Goal: Information Seeking & Learning: Learn about a topic

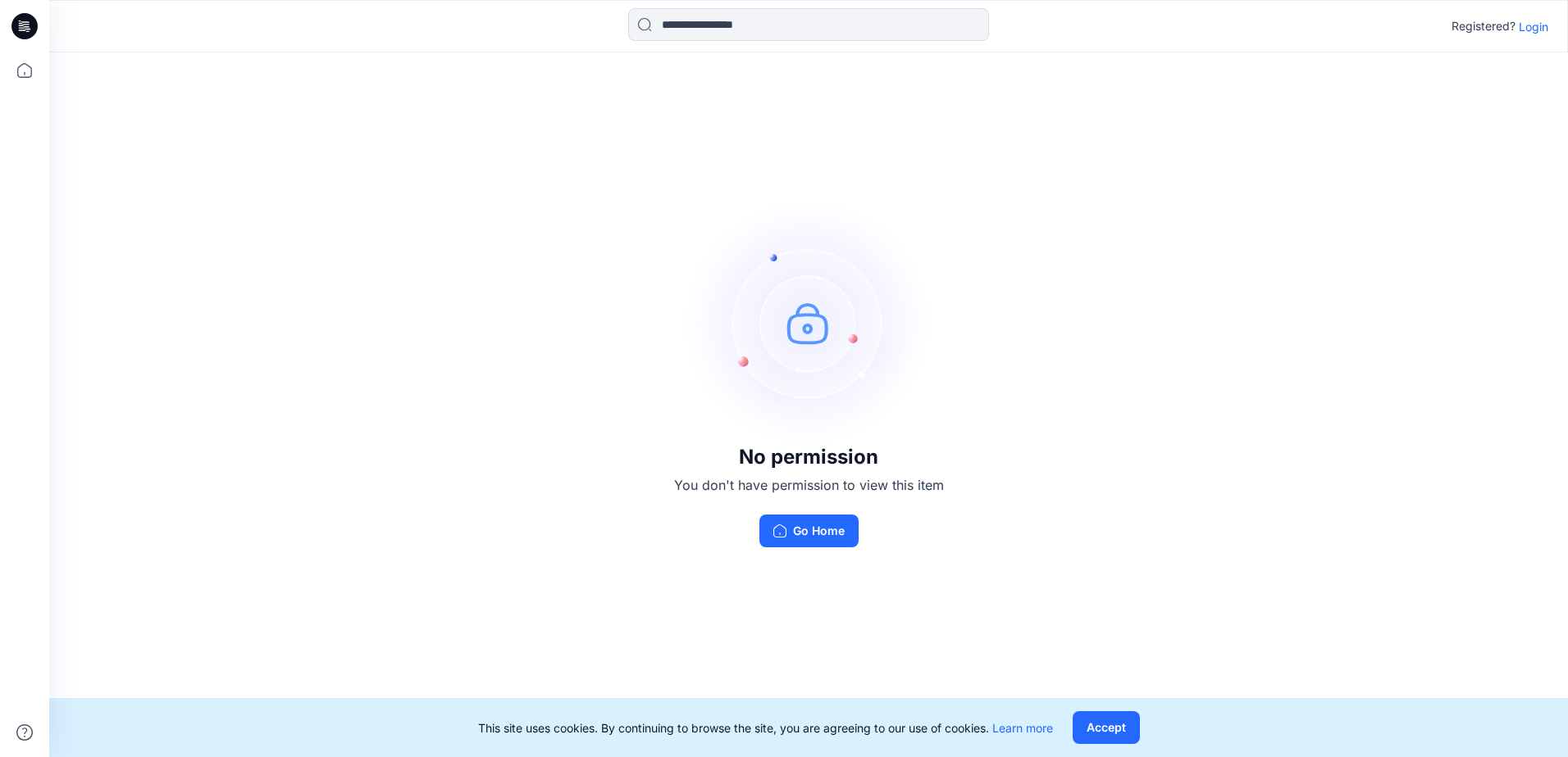
click at [1532, 21] on p "Login" at bounding box center [1533, 26] width 29 height 17
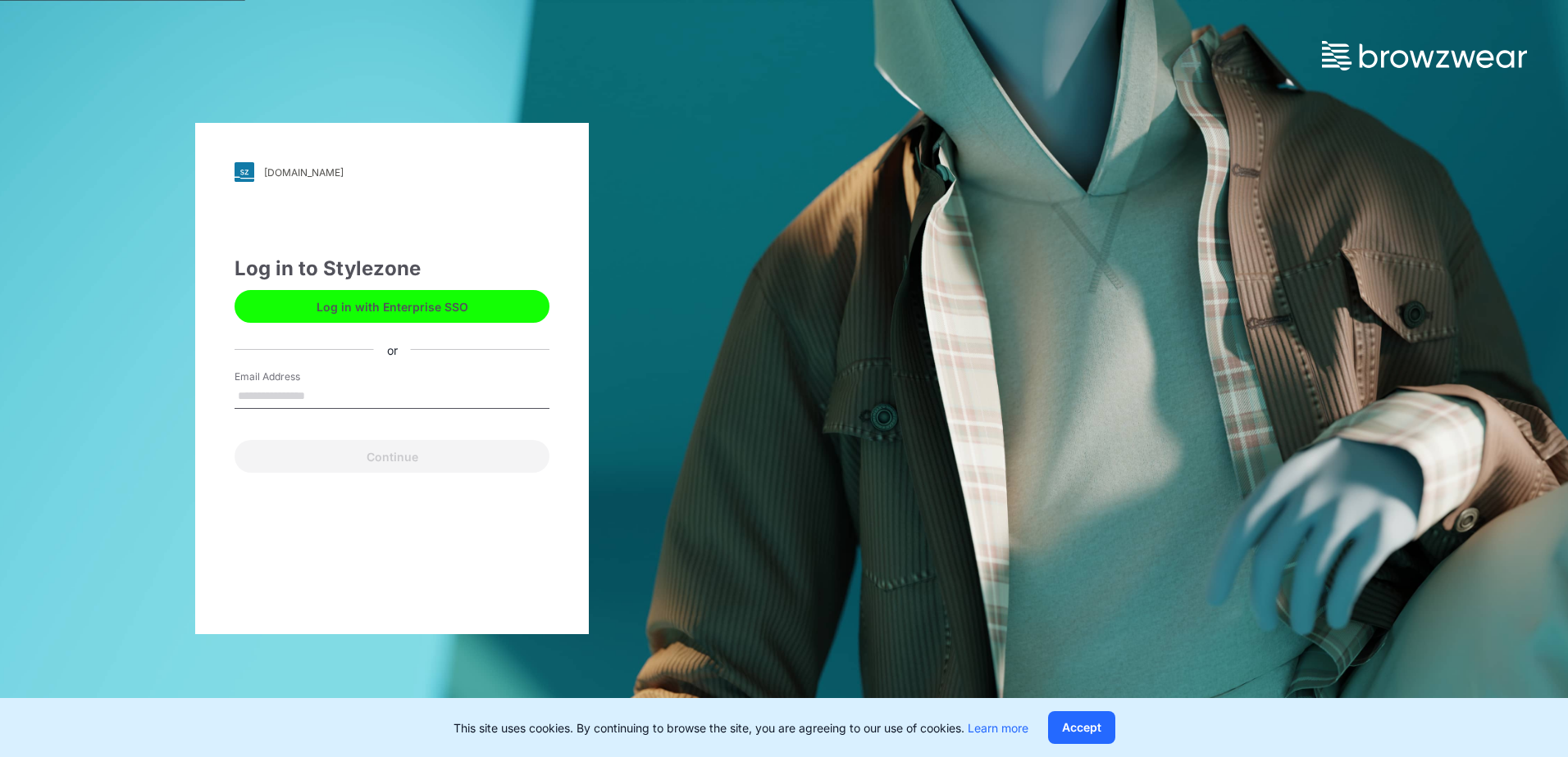
click at [420, 302] on button "Log in with Enterprise SSO" at bounding box center [392, 306] width 315 height 33
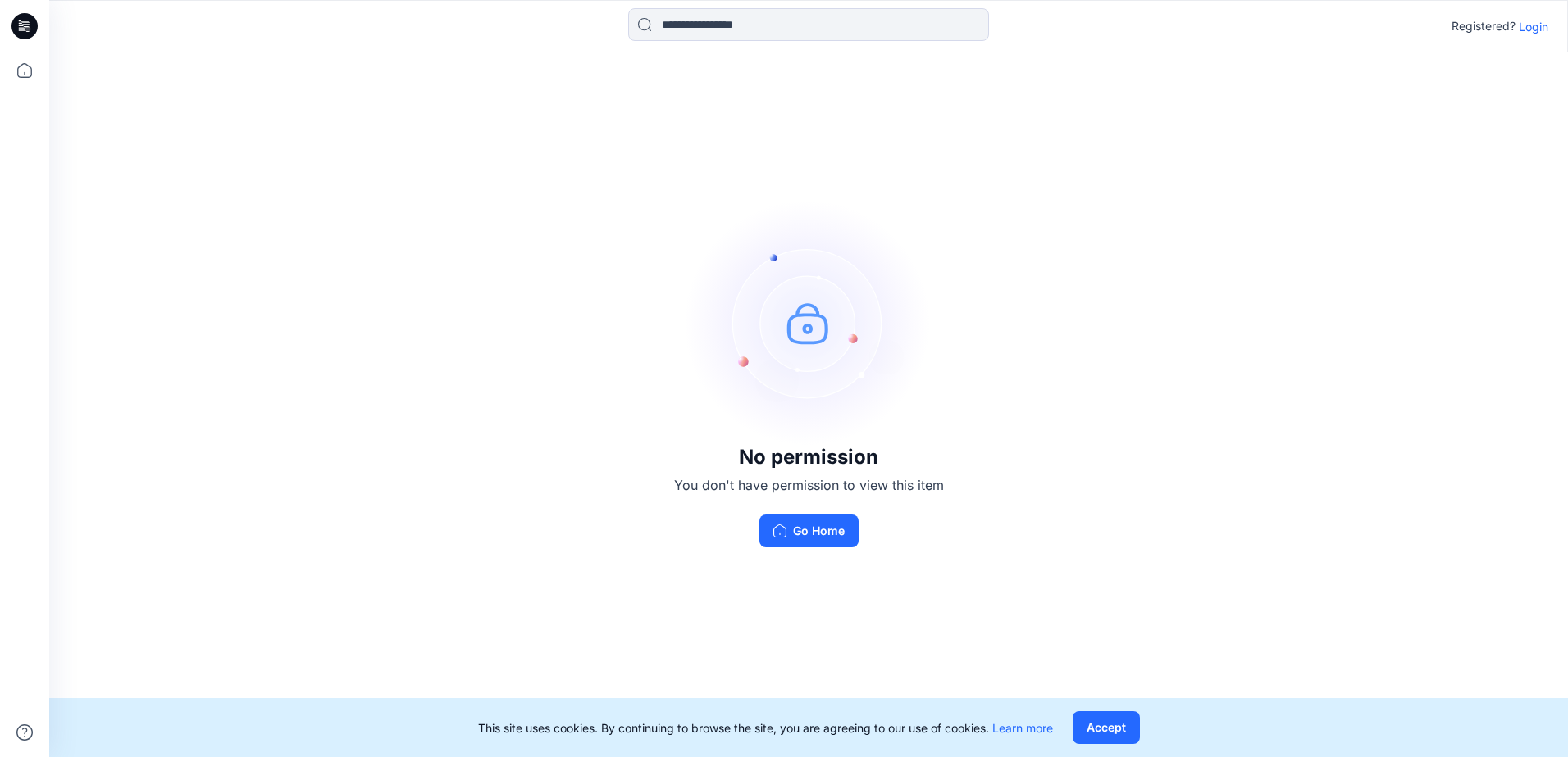
click at [1537, 24] on p "Login" at bounding box center [1533, 26] width 29 height 17
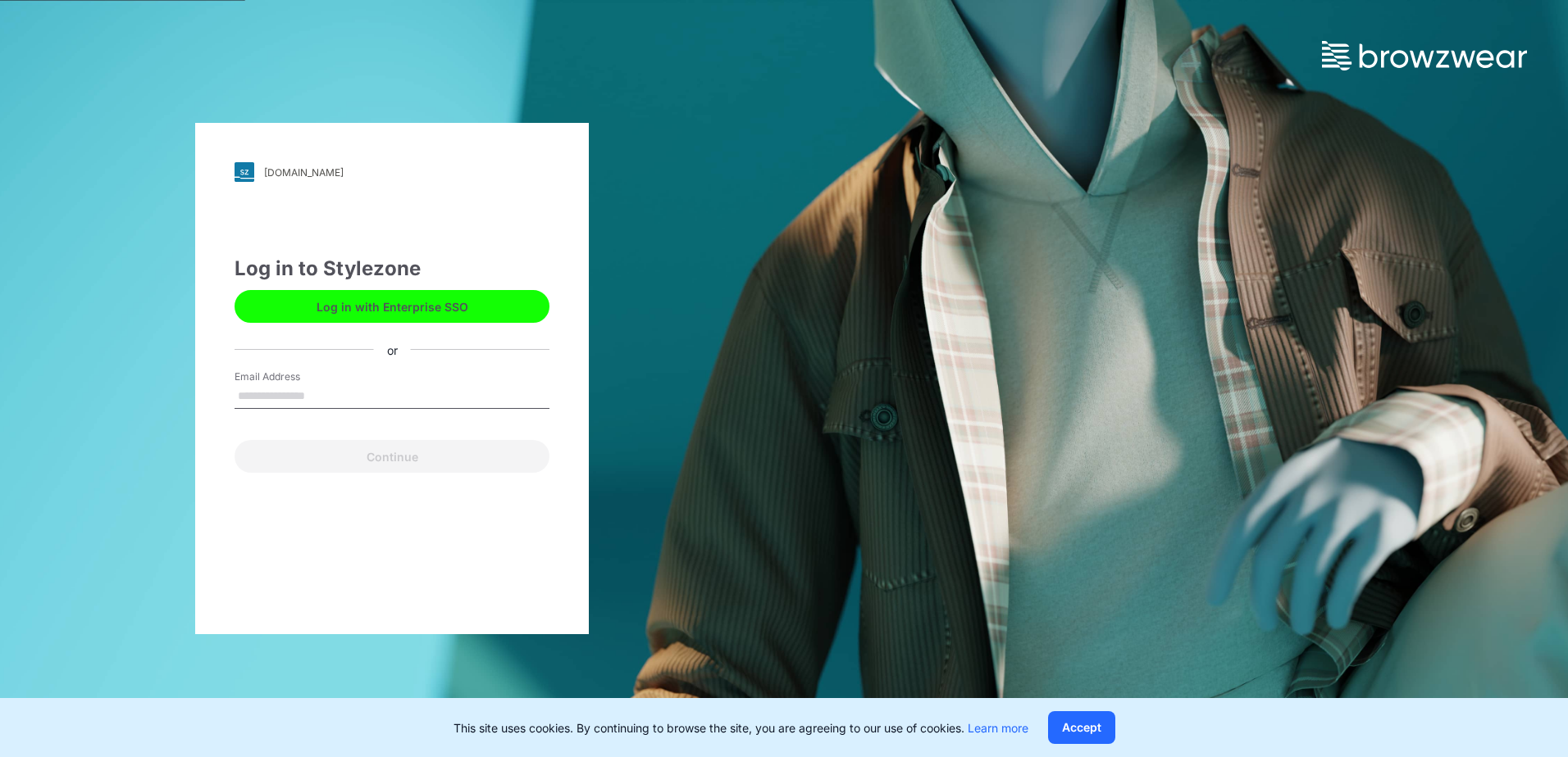
click at [362, 306] on button "Log in with Enterprise SSO" at bounding box center [392, 306] width 315 height 33
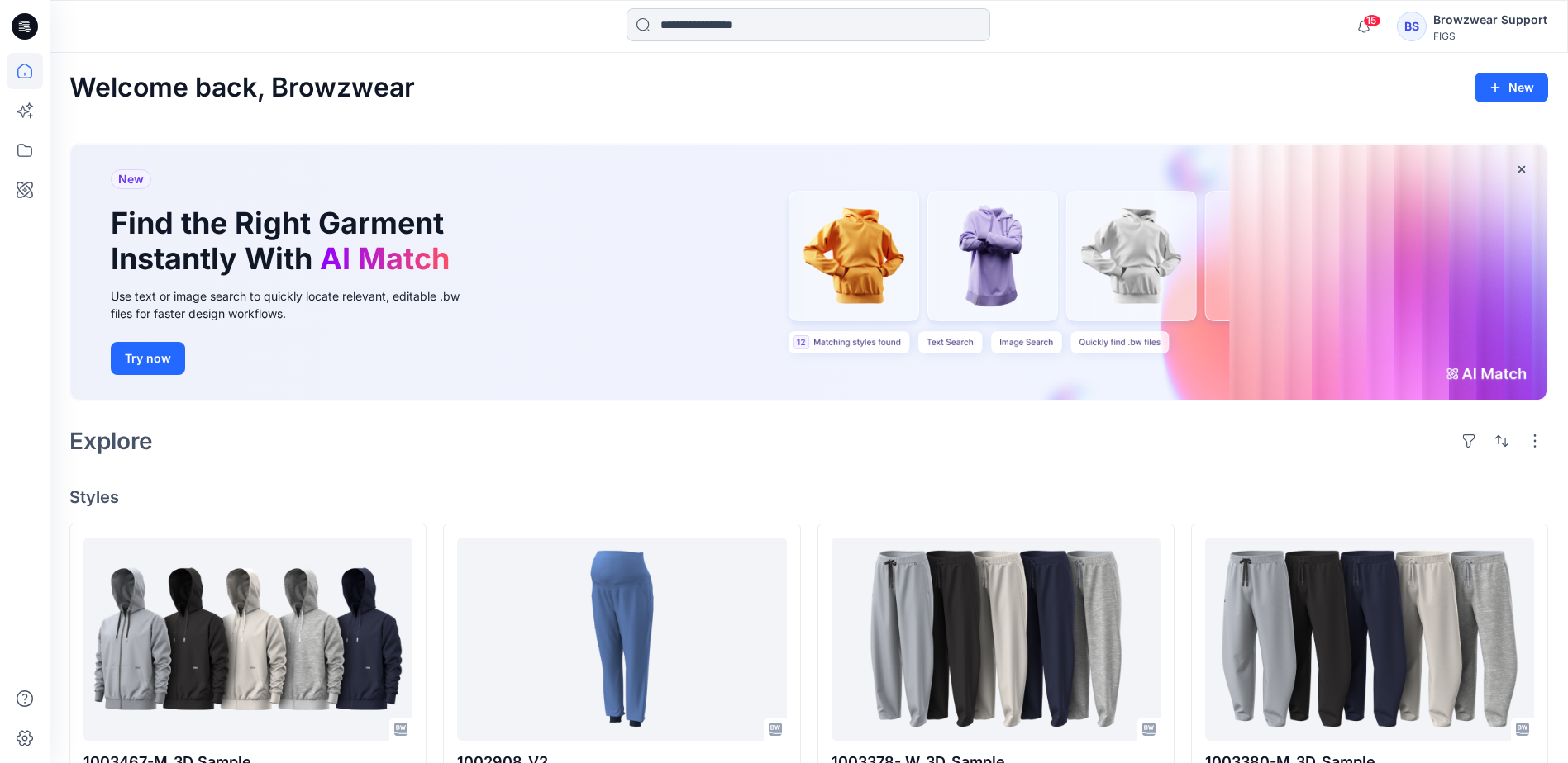
click at [752, 12] on input at bounding box center [808, 24] width 363 height 33
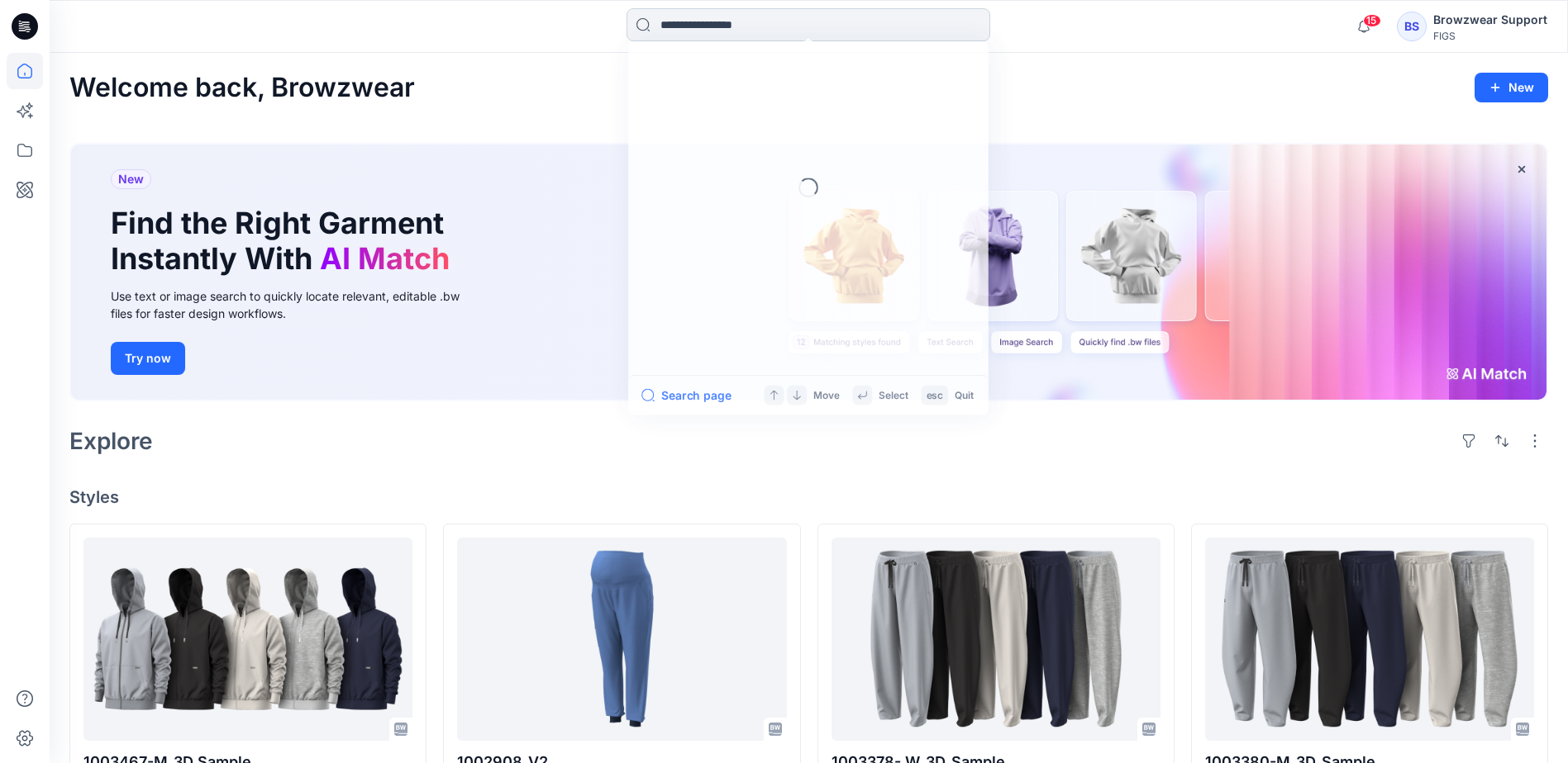
paste input "*******"
type input "*******"
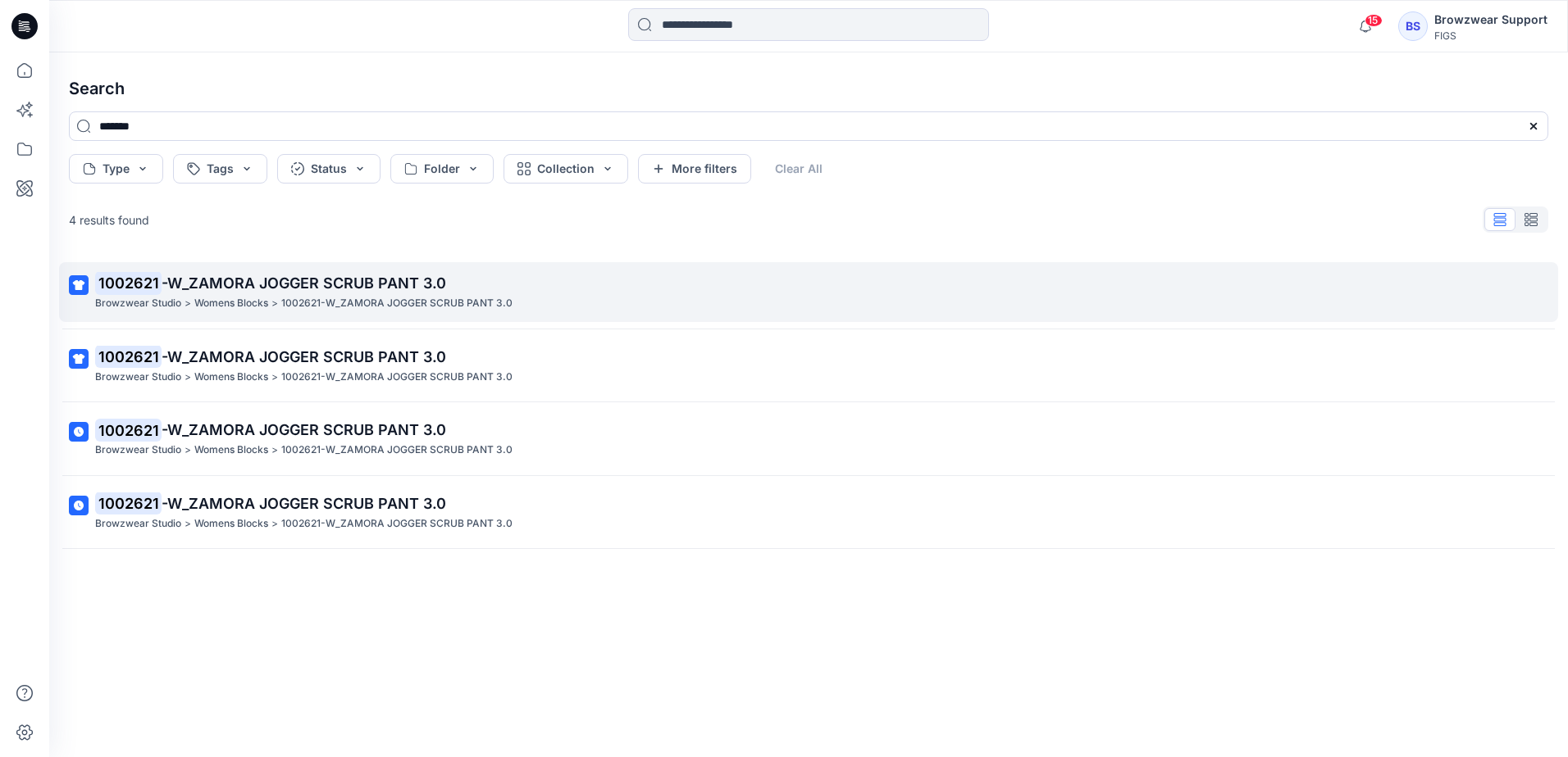
click at [245, 287] on span "-W_ZAMORA JOGGER SCRUB PANT 3.0" at bounding box center [304, 283] width 285 height 17
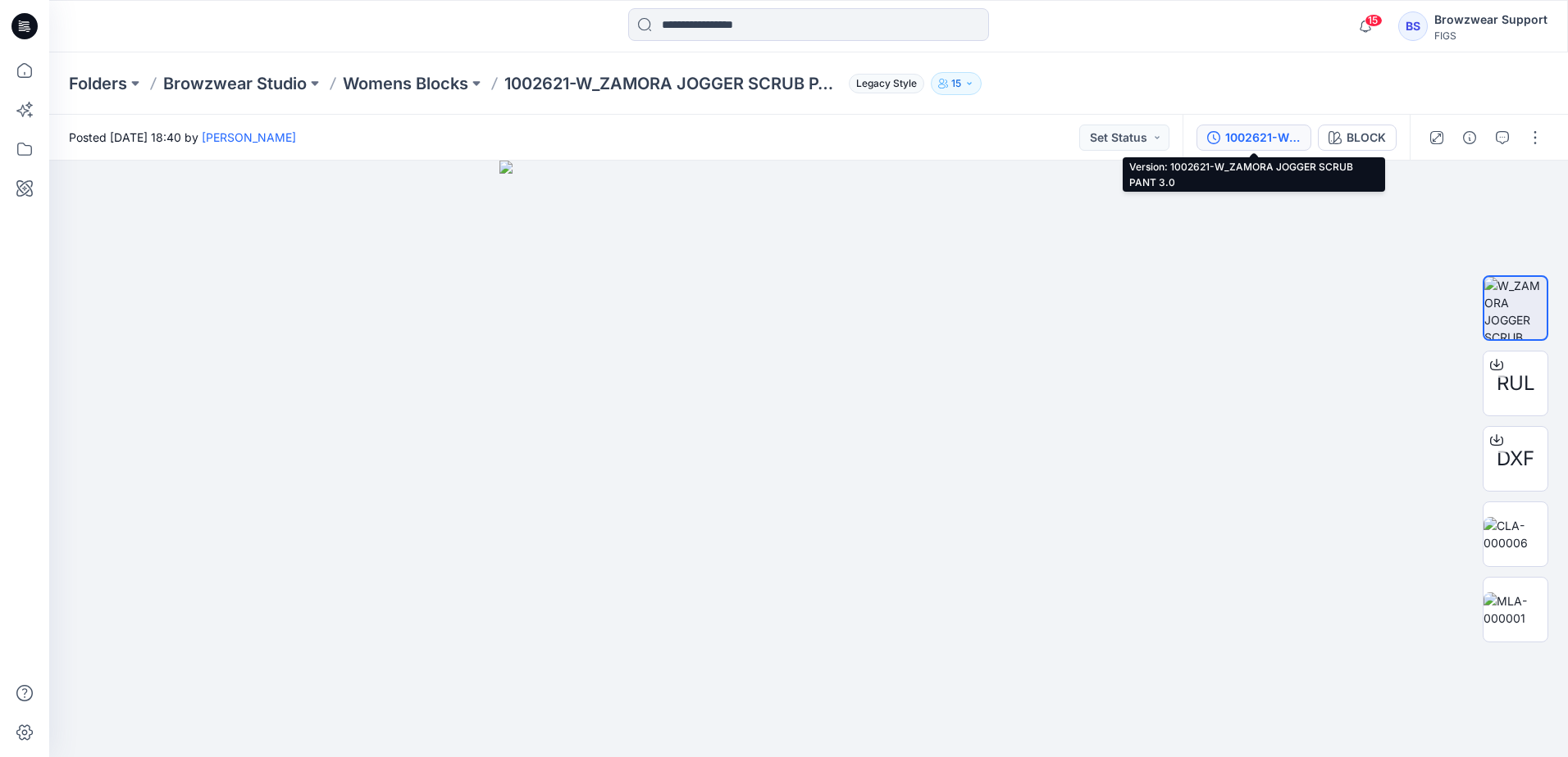
click at [1259, 143] on div "1002621-W_ZAMORA JOGGER SCRUB PANT 3.0" at bounding box center [1263, 138] width 76 height 18
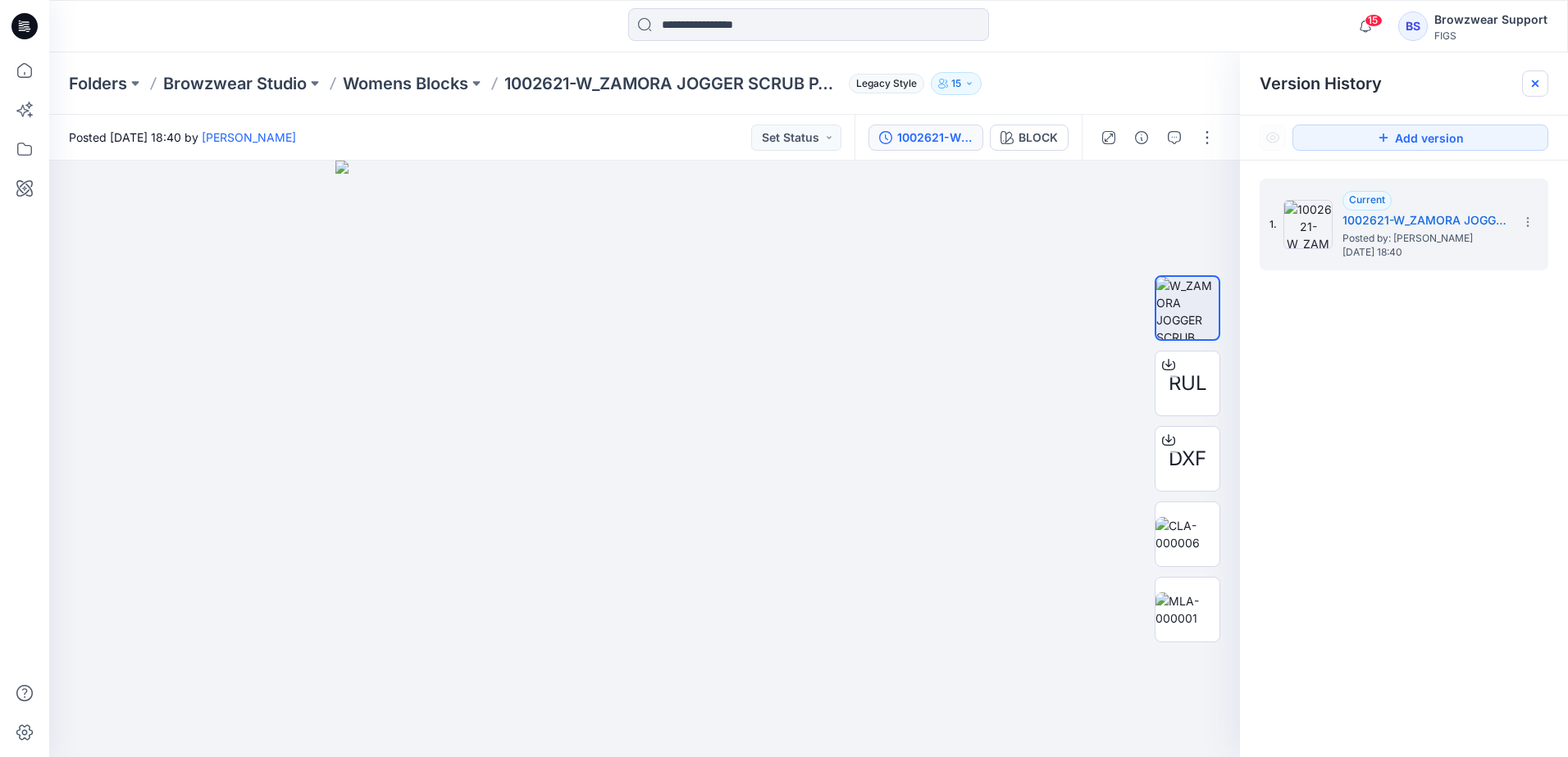
click at [1532, 78] on icon at bounding box center [1535, 84] width 13 height 13
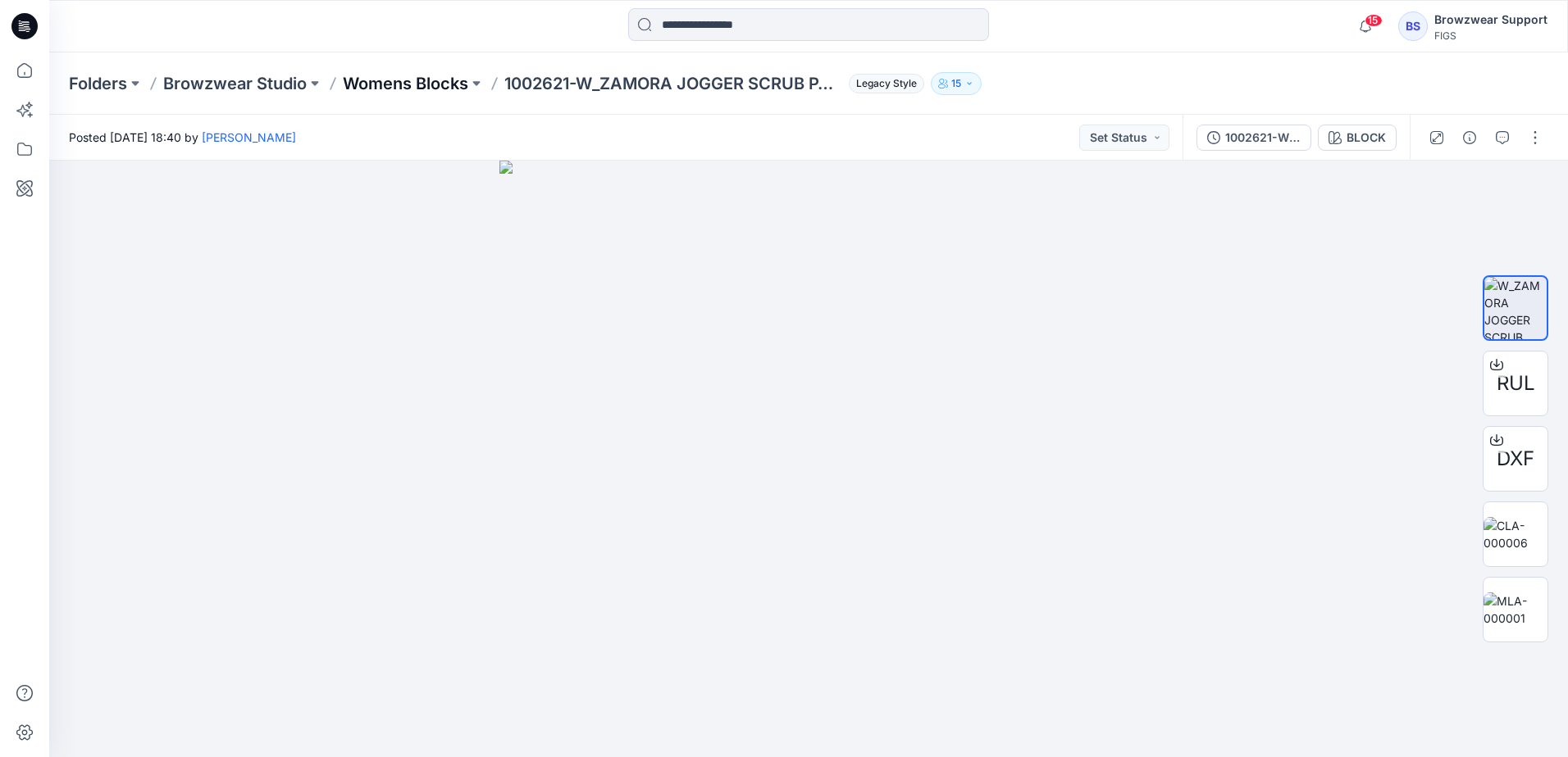
click at [435, 77] on p "Womens Blocks" at bounding box center [405, 84] width 125 height 23
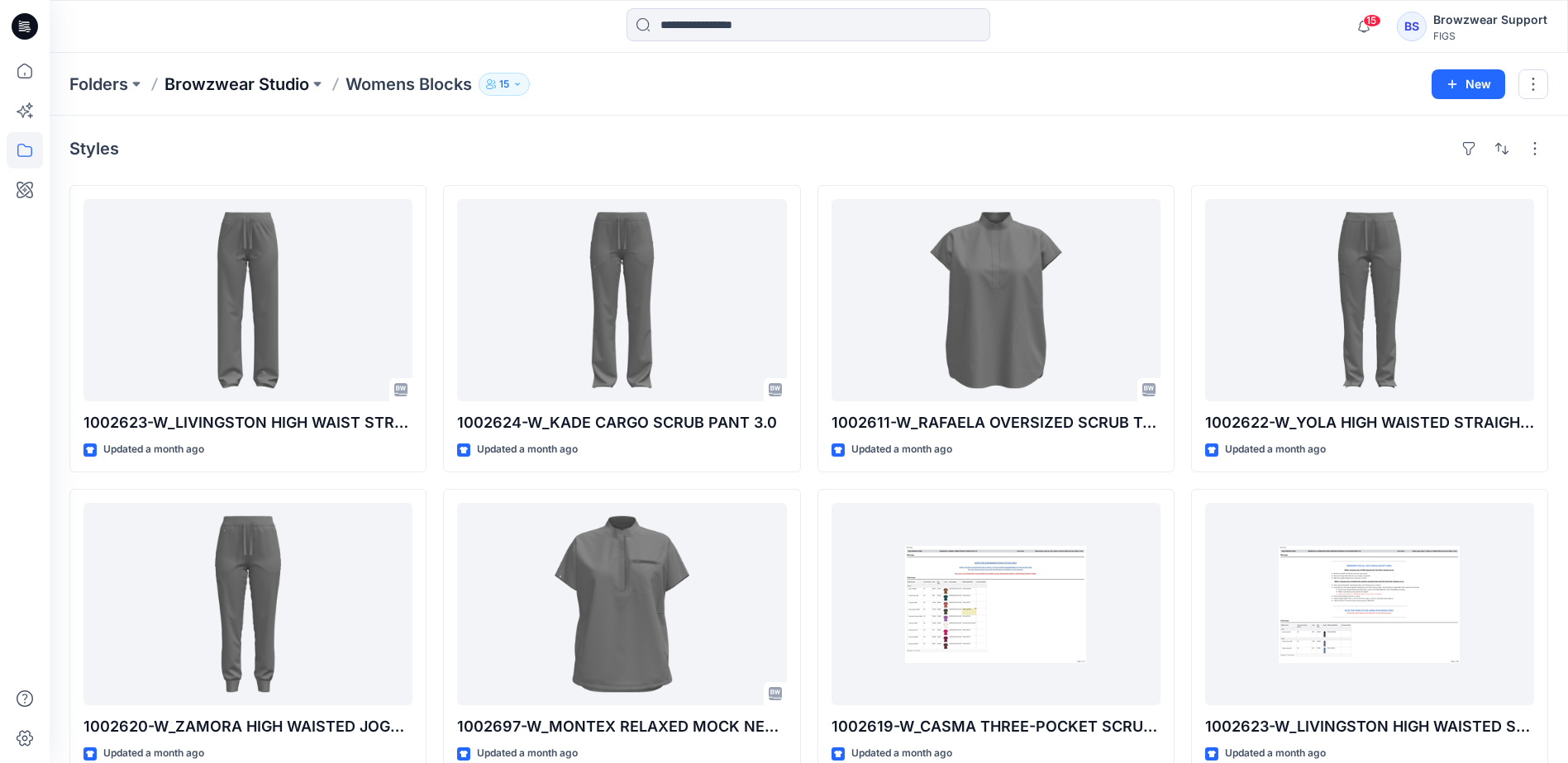
click at [294, 81] on p "Browzwear Studio" at bounding box center [236, 84] width 144 height 23
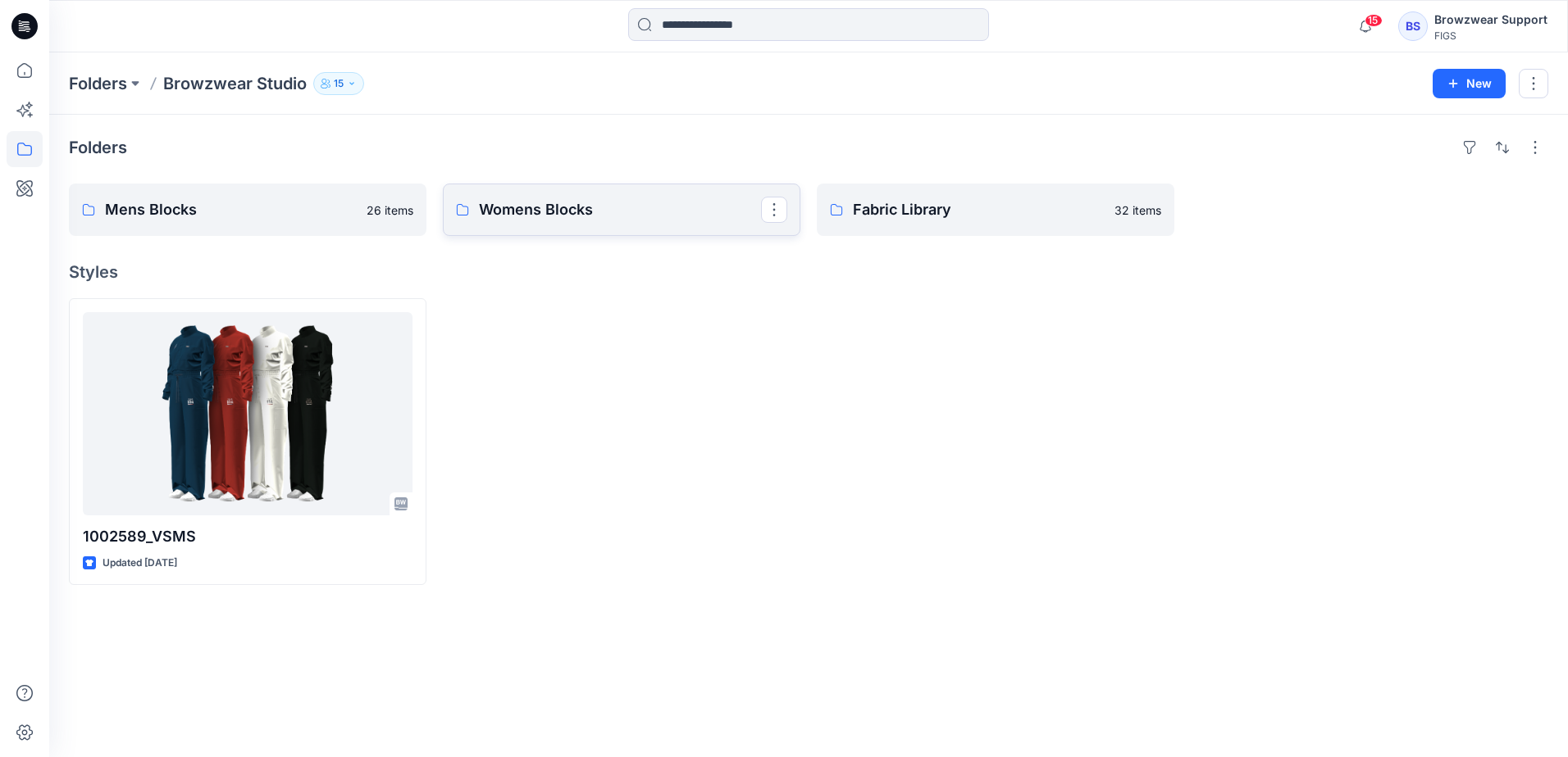
click at [622, 212] on p "Womens Blocks" at bounding box center [619, 210] width 282 height 23
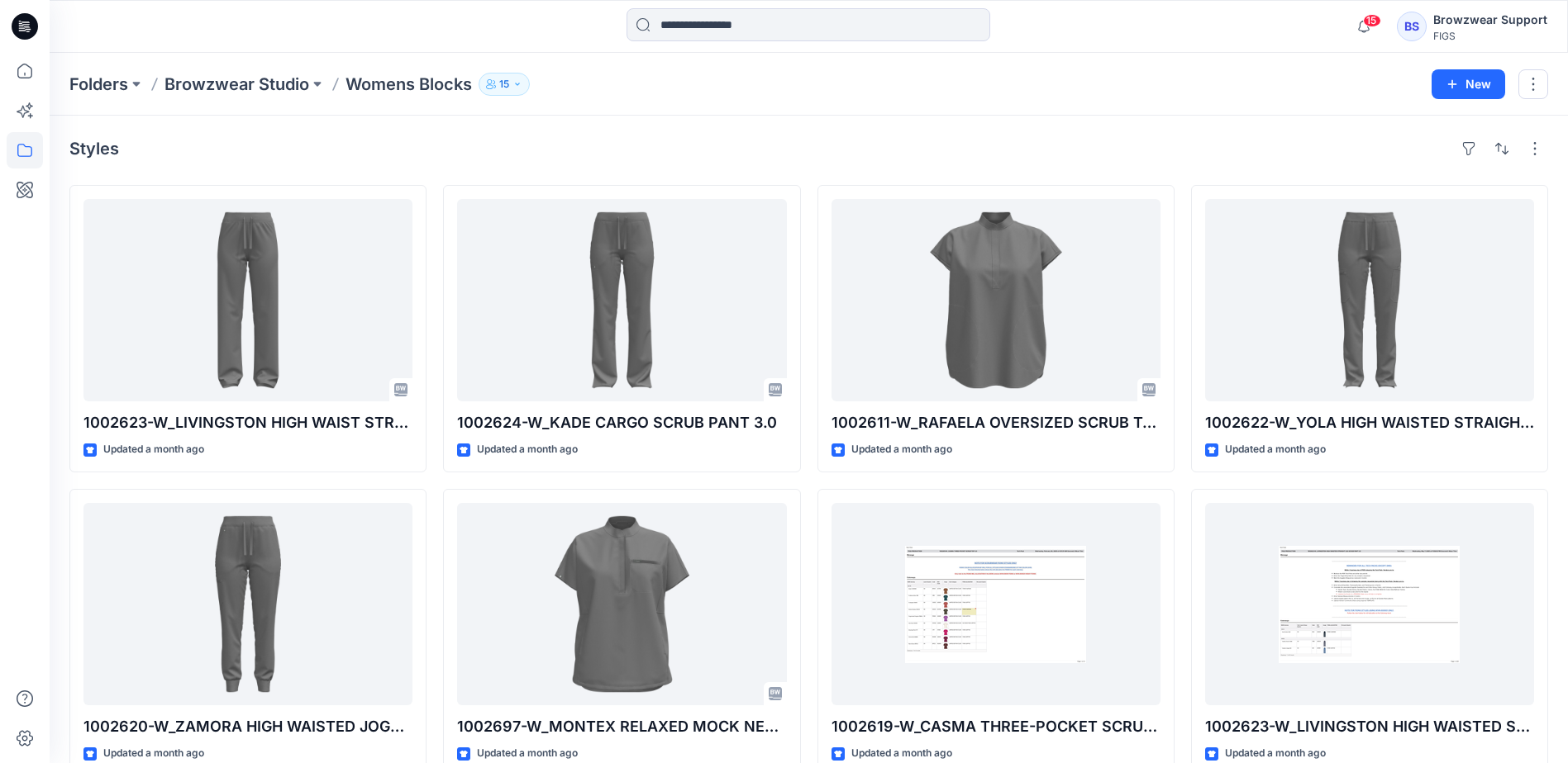
click at [1174, 110] on div "Folders Browzwear Studio Womens Blocks 15 New" at bounding box center [808, 84] width 1519 height 63
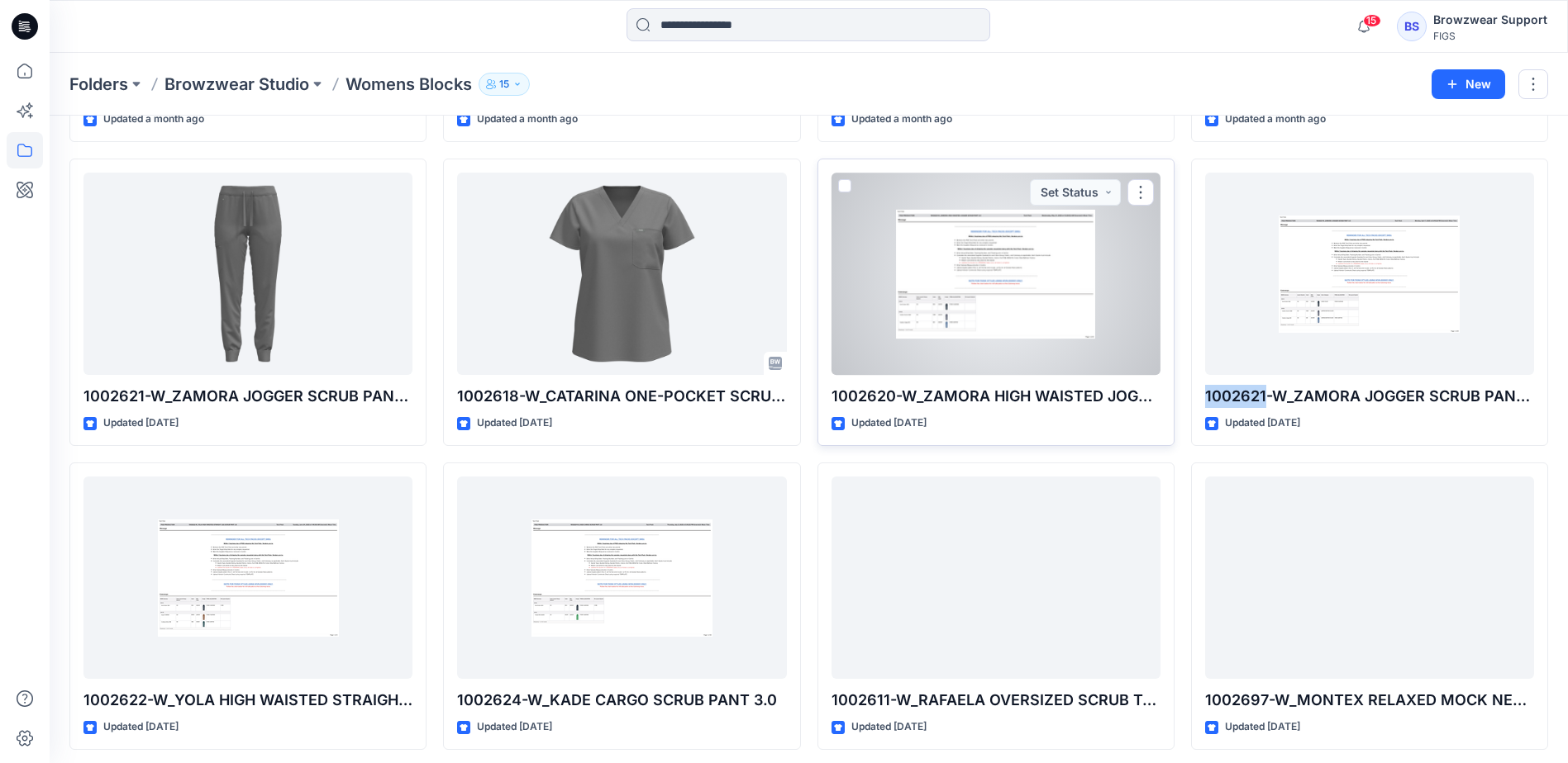
scroll to position [567, 0]
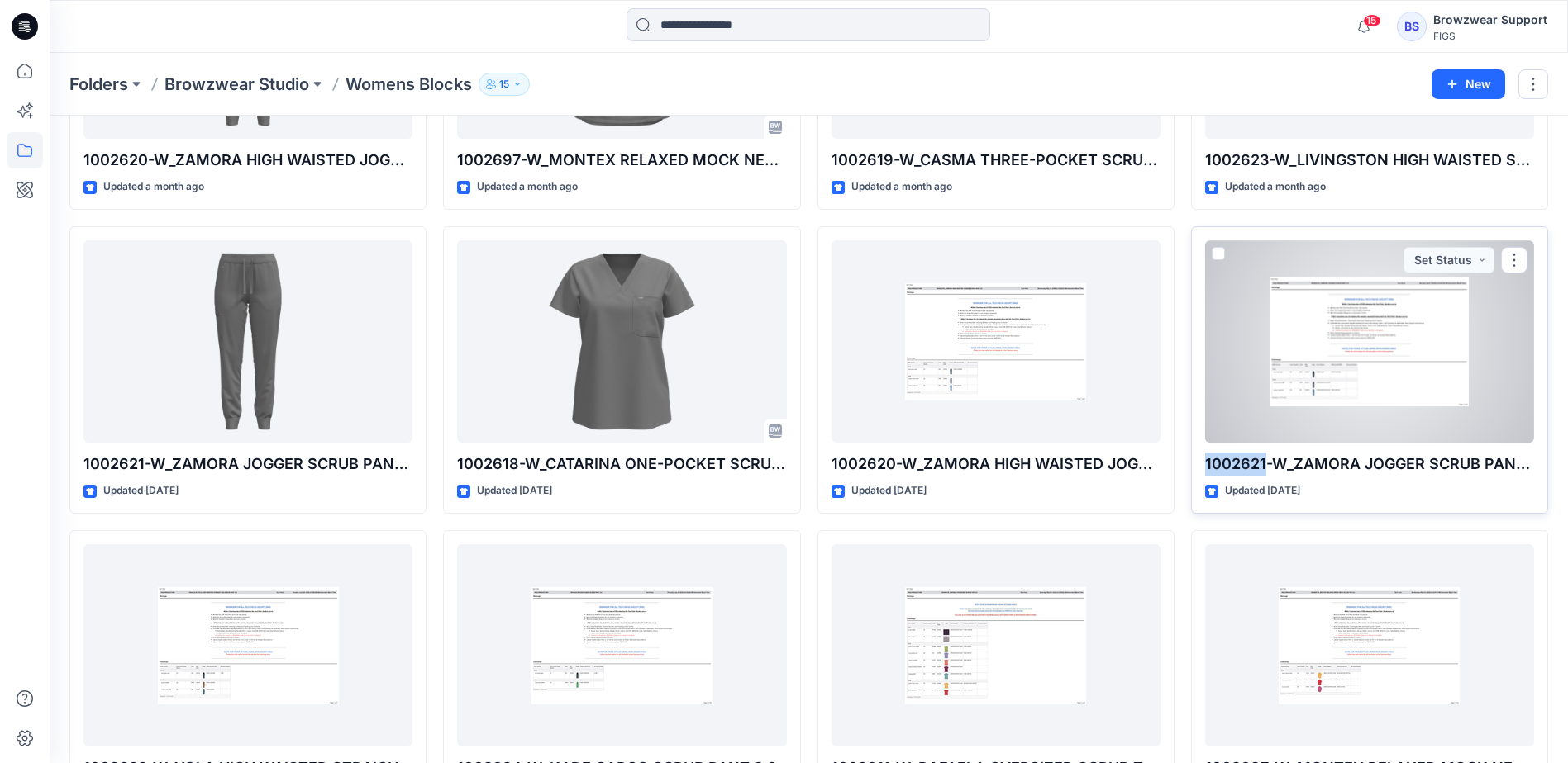
click at [1291, 379] on div at bounding box center [1370, 342] width 329 height 203
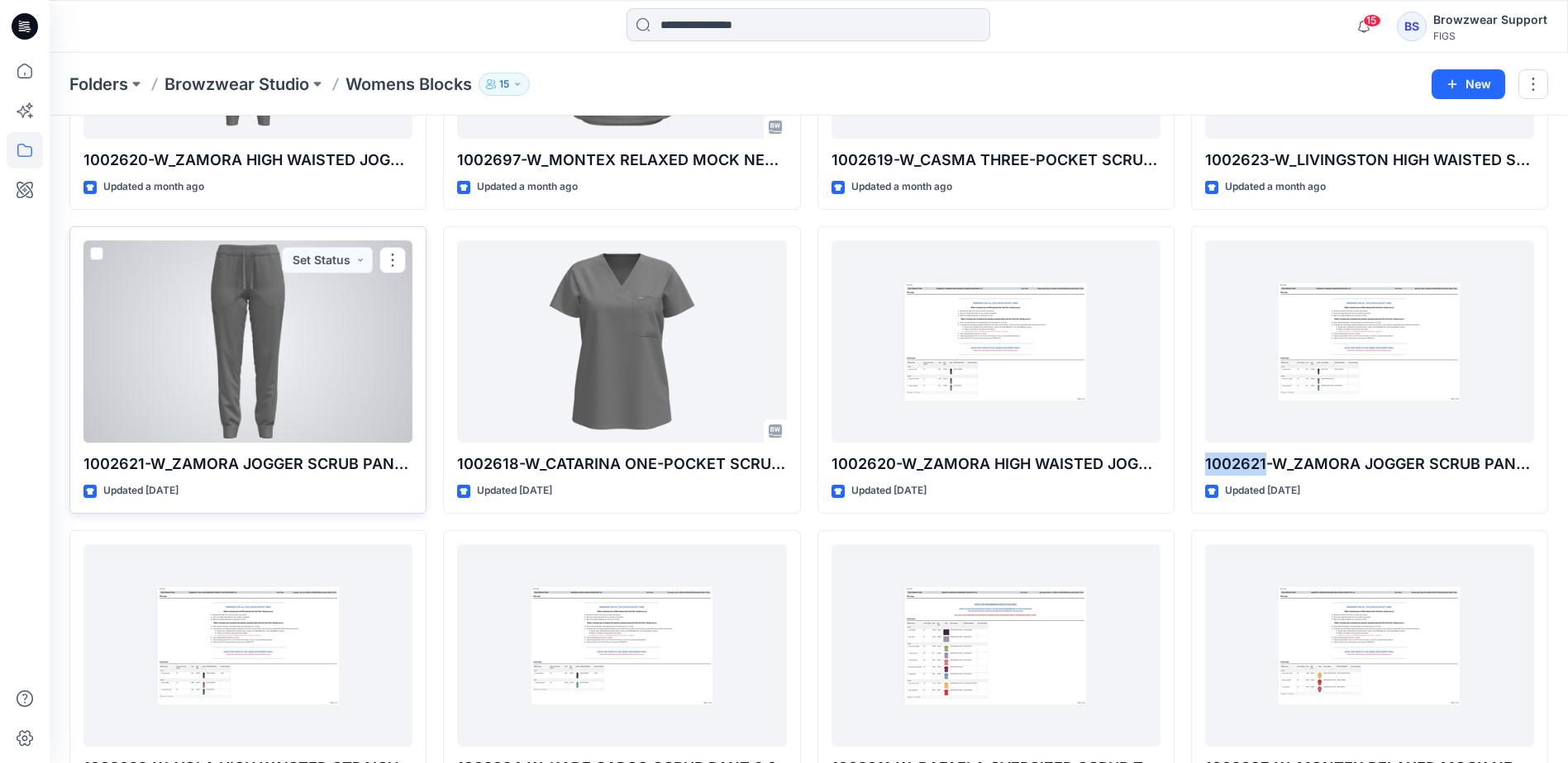
click at [202, 386] on div at bounding box center [248, 342] width 329 height 203
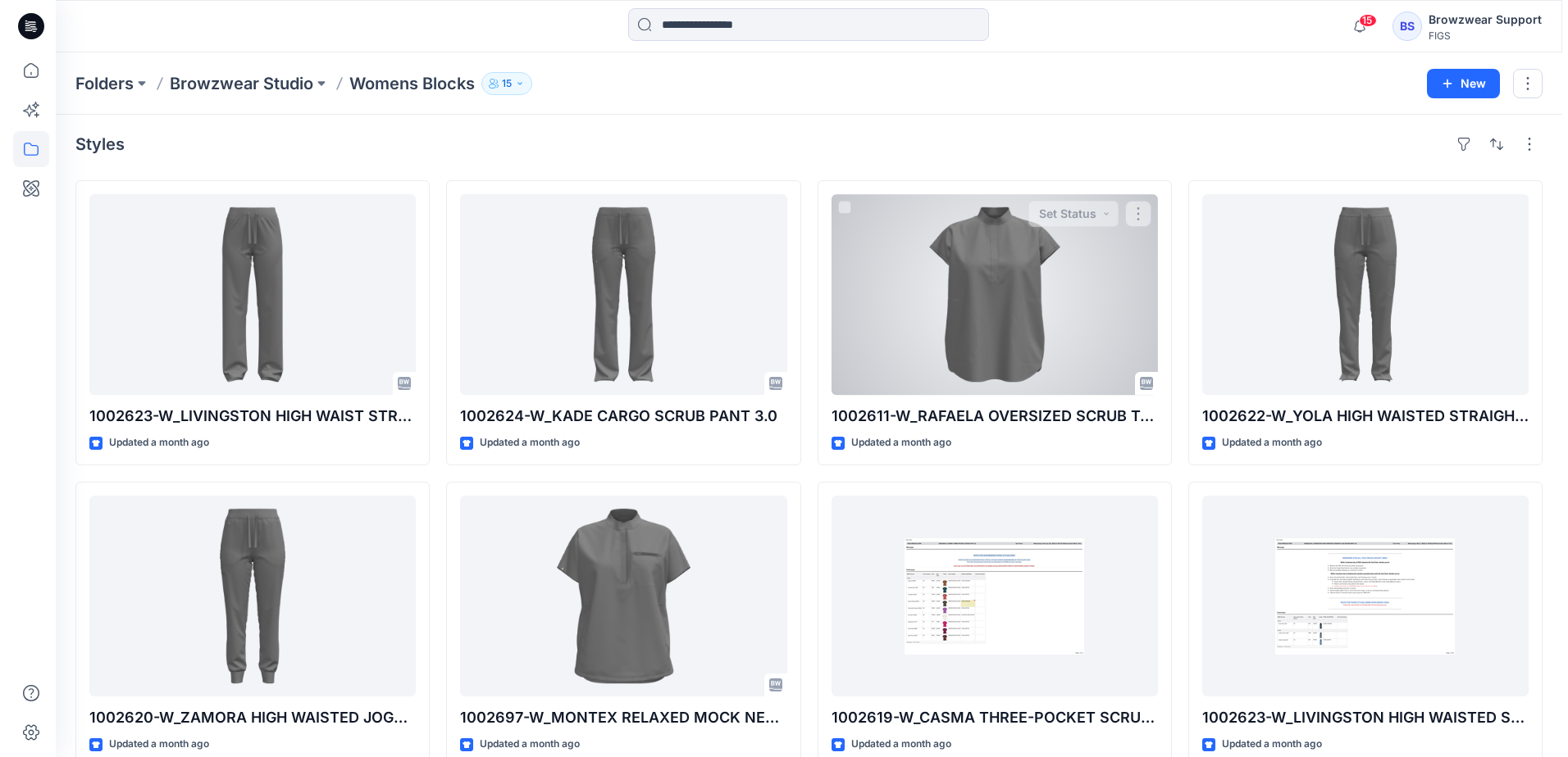
scroll to position [0, 0]
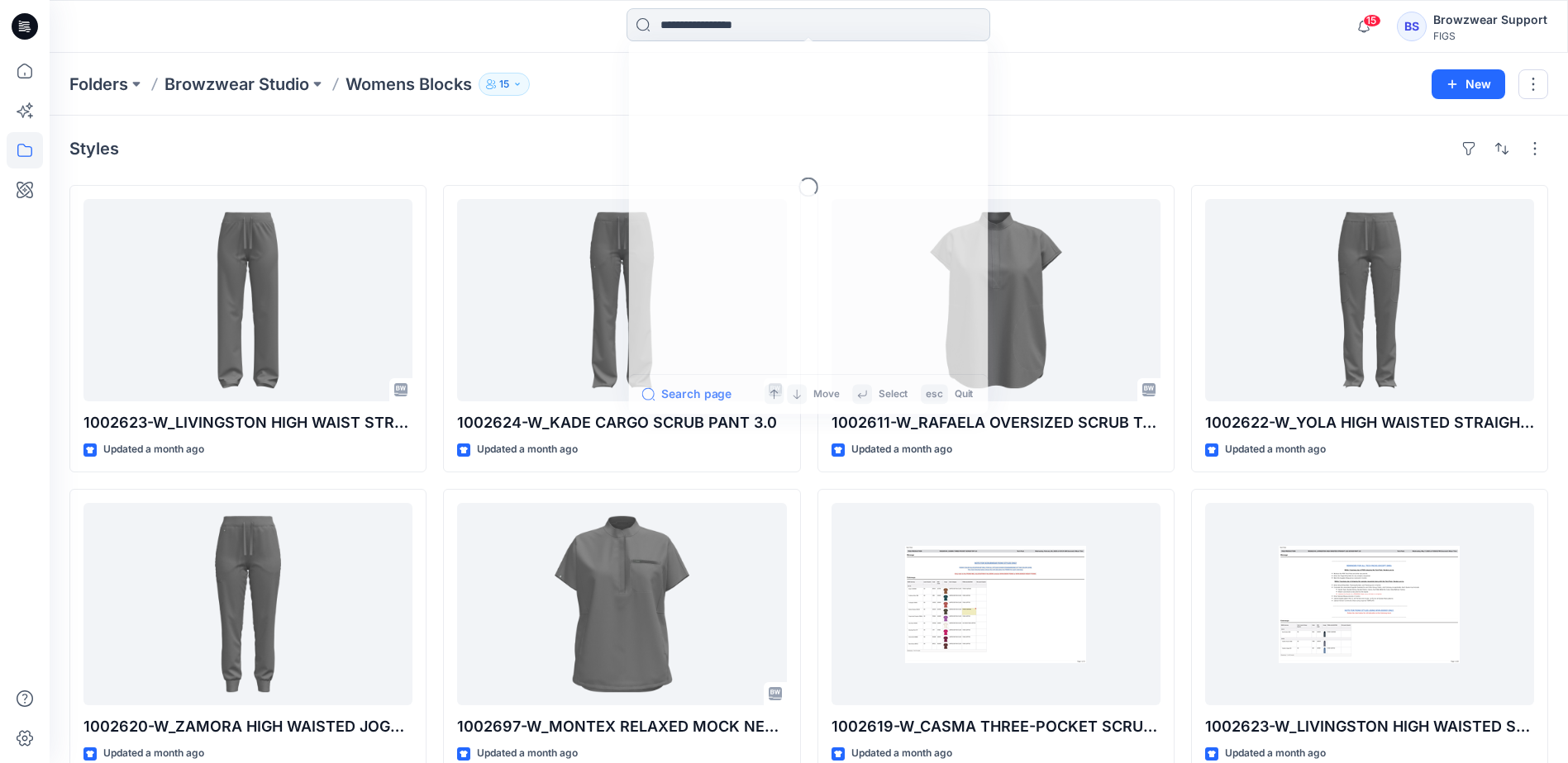
click at [739, 34] on input at bounding box center [808, 24] width 363 height 33
paste input "*******"
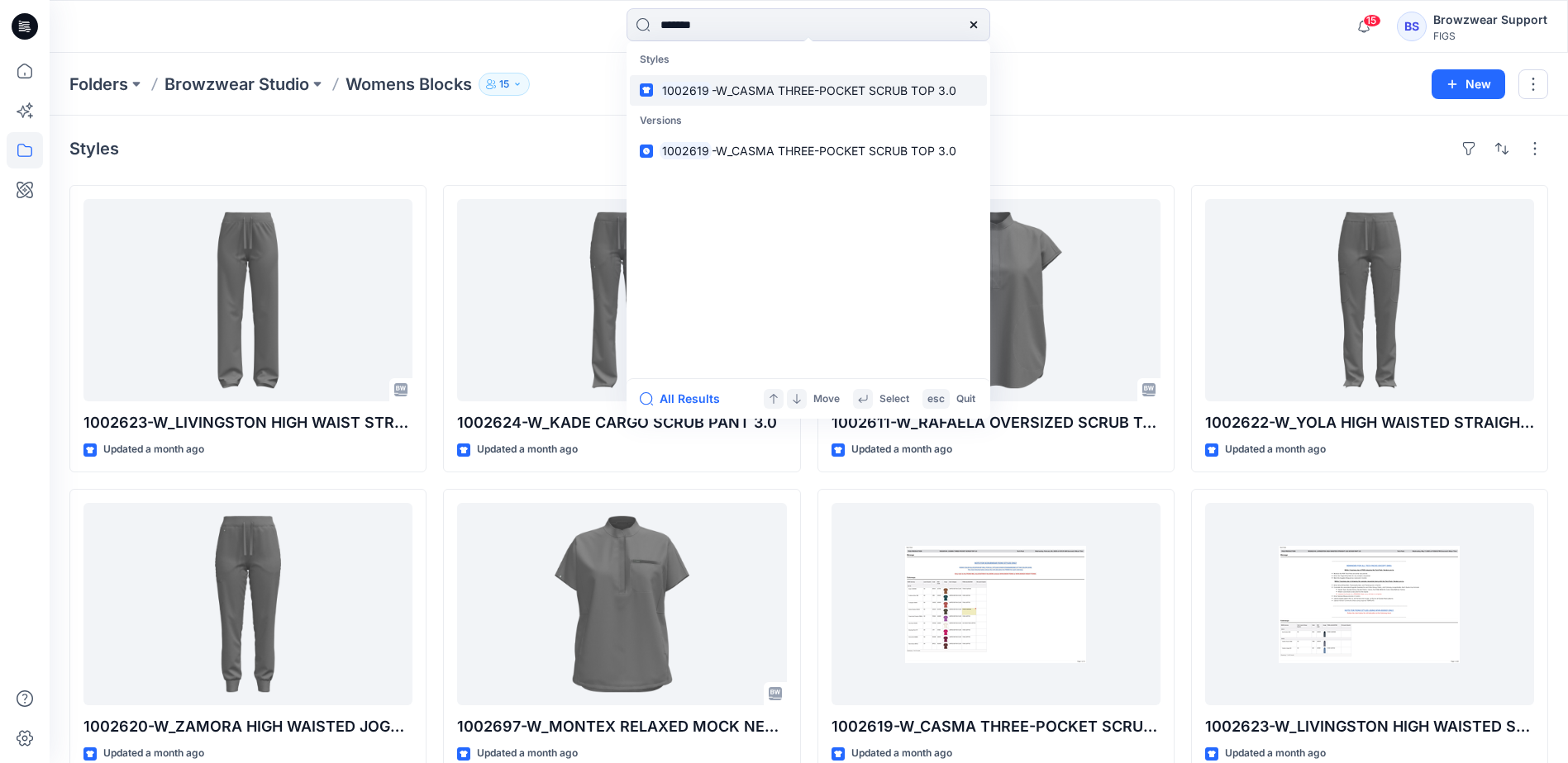
type input "*******"
click at [771, 83] on span "-W_CASMA THREE-POCKET SCRUB TOP 3.0" at bounding box center [833, 91] width 245 height 14
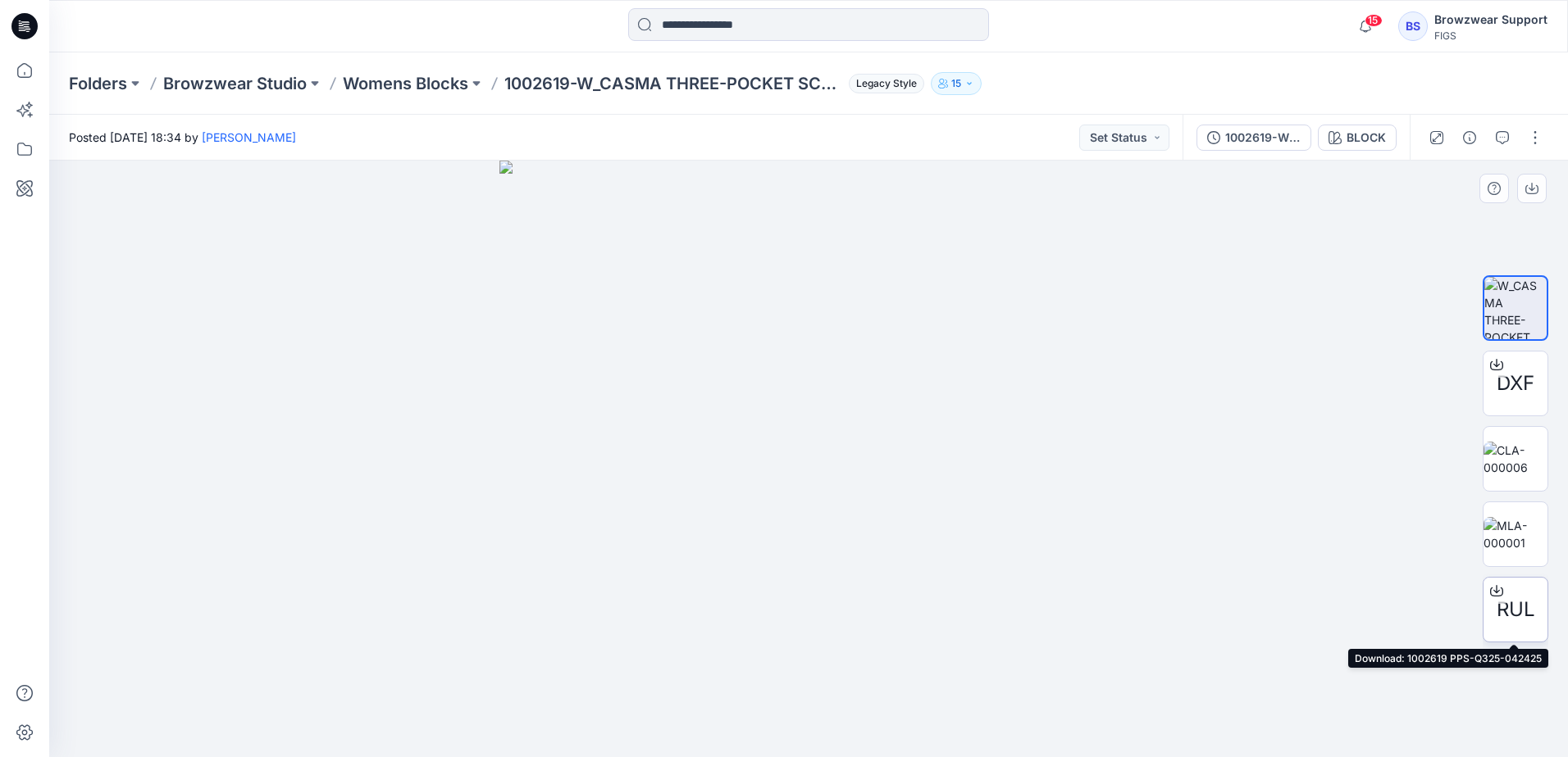
click at [1506, 592] on div at bounding box center [1496, 591] width 26 height 26
drag, startPoint x: 1522, startPoint y: 89, endPoint x: 1537, endPoint y: 141, distance: 54.1
click at [1522, 89] on div "Folders Browzwear Studio Womens Blocks 1002619-W_CASMA THREE-POCKET SCRUB TOP 3…" at bounding box center [808, 84] width 1519 height 62
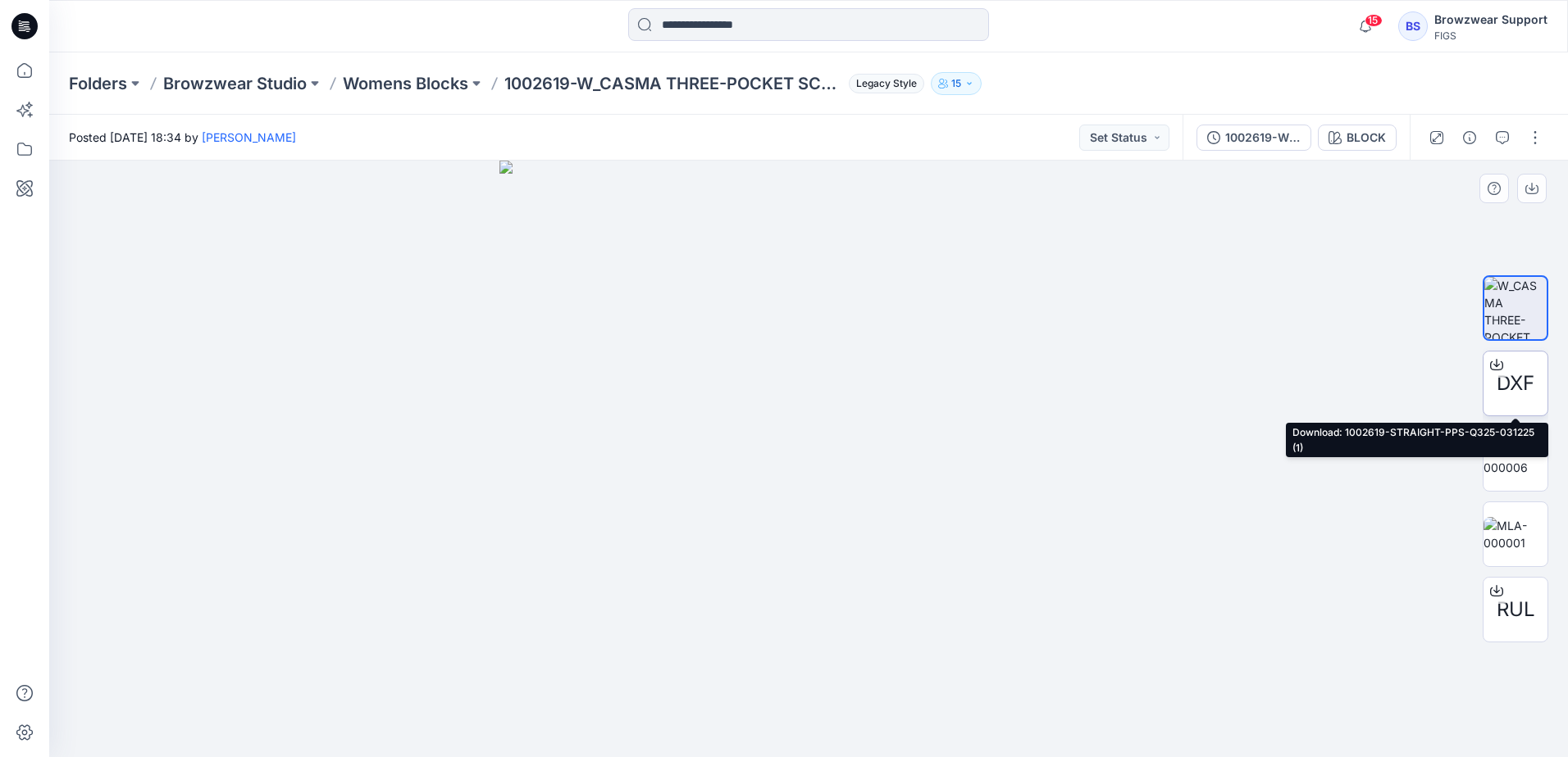
click at [1492, 365] on icon at bounding box center [1496, 365] width 13 height 13
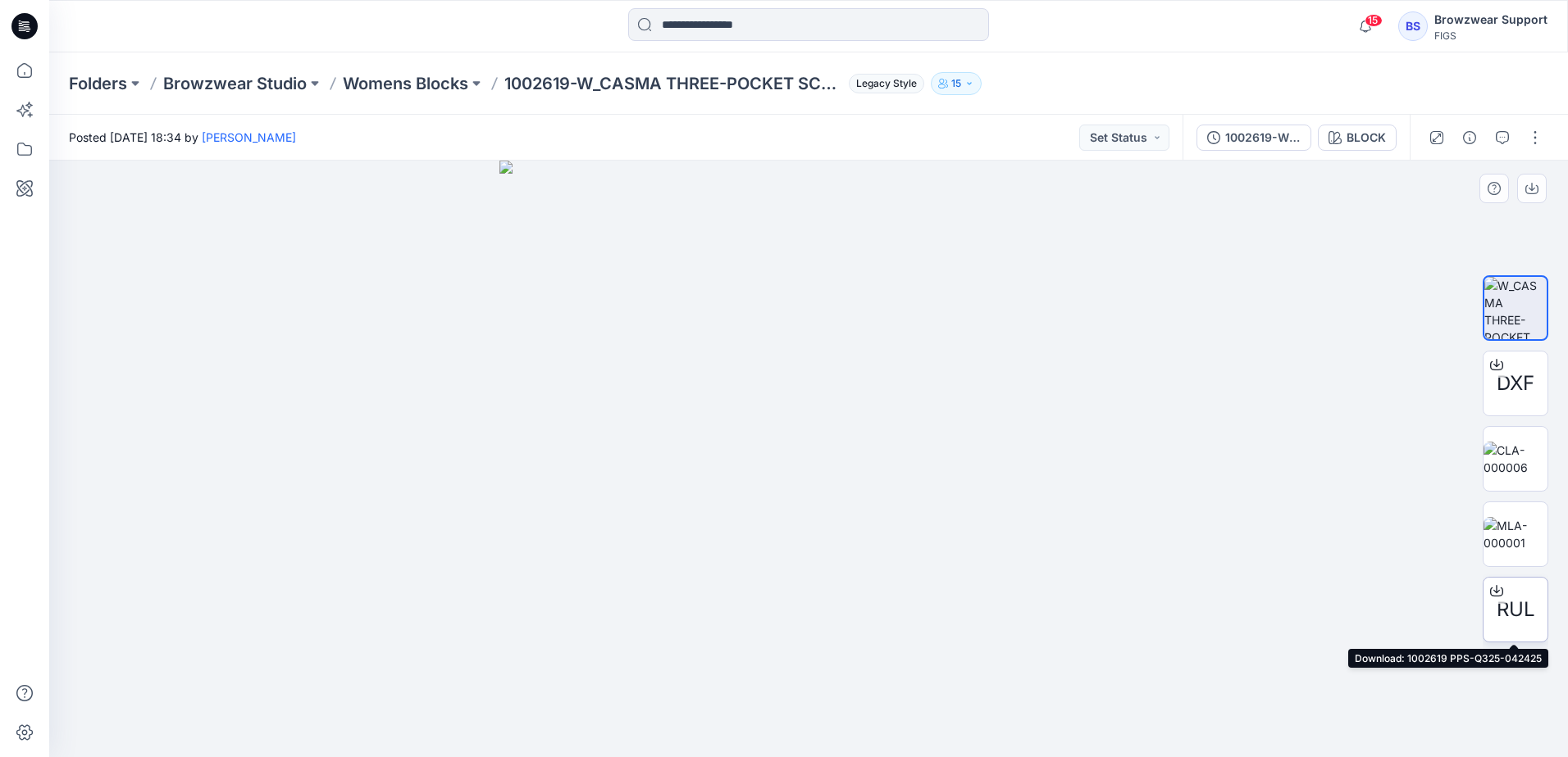
click at [1504, 594] on div at bounding box center [1496, 591] width 26 height 26
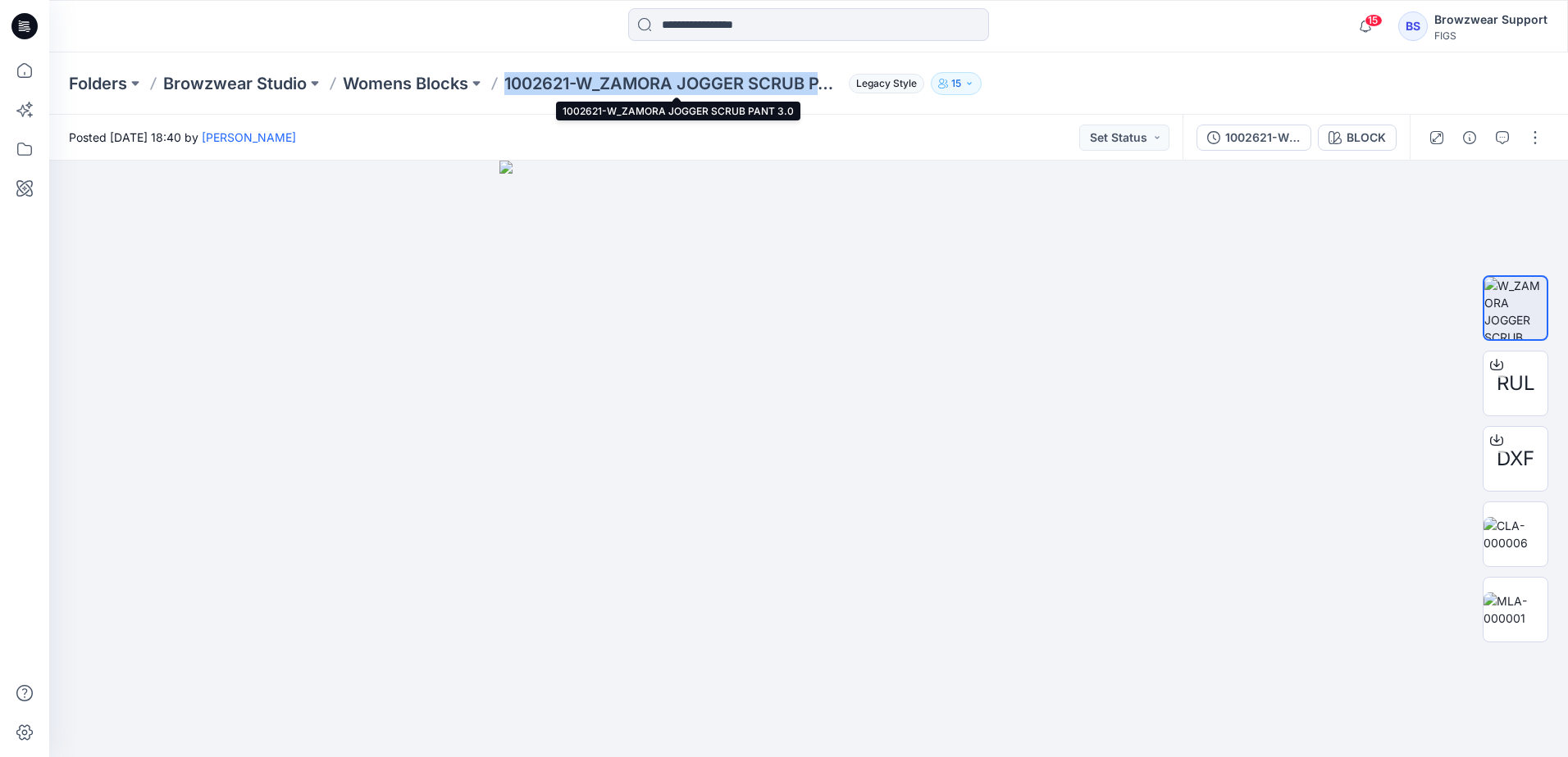
drag, startPoint x: 510, startPoint y: 85, endPoint x: 841, endPoint y: 91, distance: 331.1
click at [841, 91] on p "1002621-W_ZAMORA JOGGER SCRUB PANT 3.0" at bounding box center [674, 84] width 338 height 23
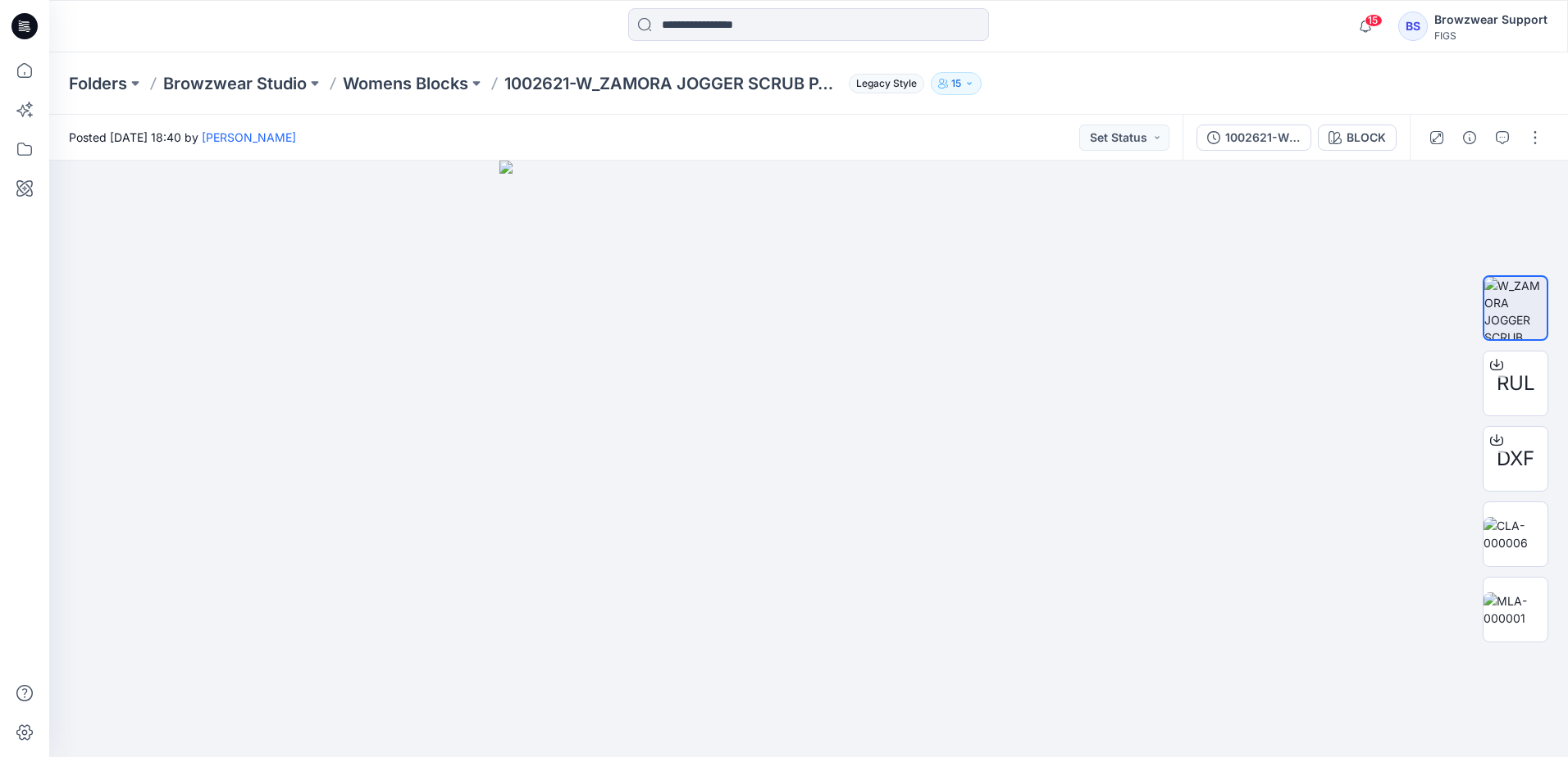
click at [465, 120] on div "Posted Monday, July 14, 2025 18:40 by Sinnamon, Thomas Set Status" at bounding box center [616, 137] width 1134 height 45
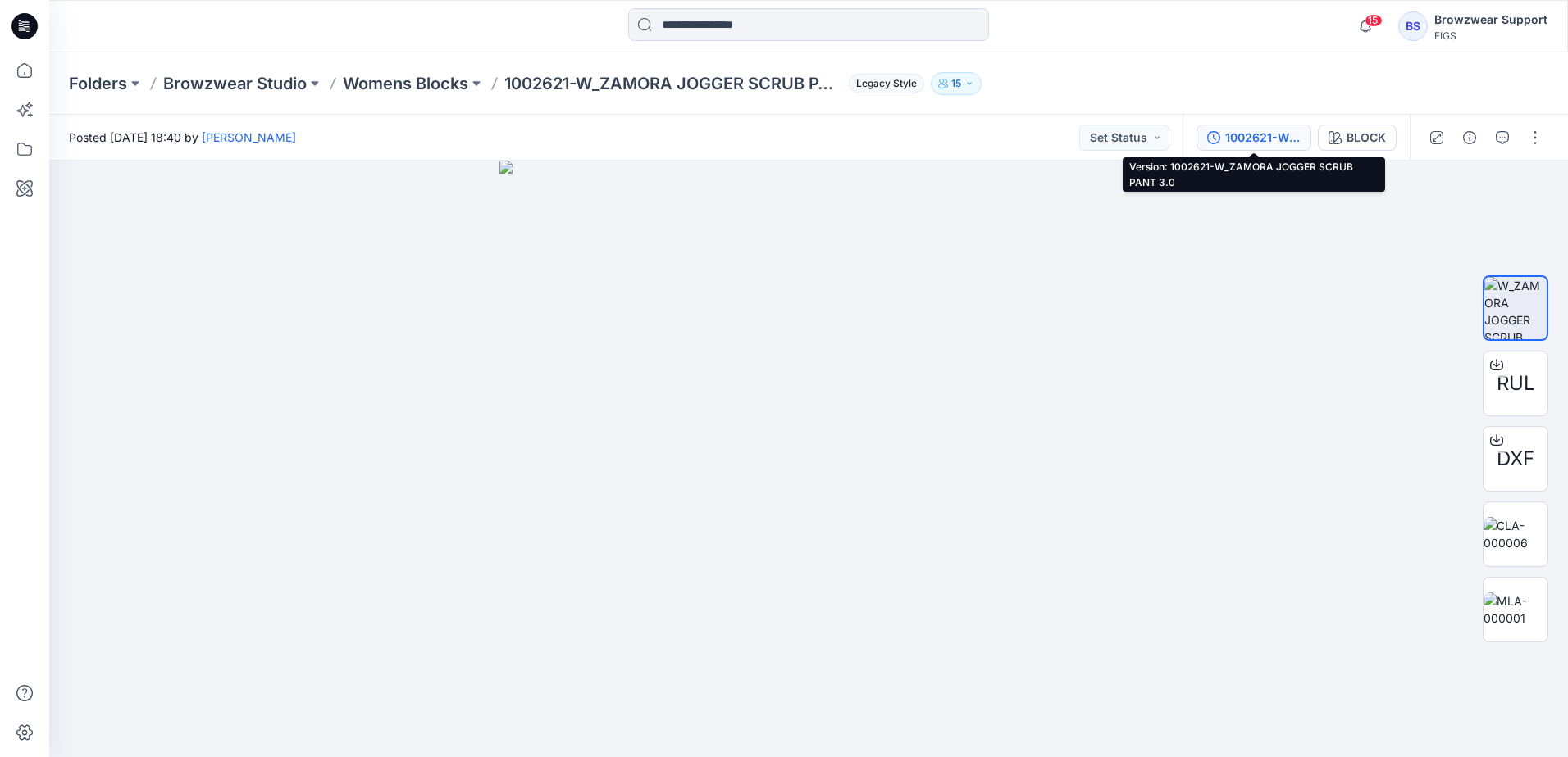
click at [1252, 133] on div "1002621-W_ZAMORA JOGGER SCRUB PANT 3.0" at bounding box center [1263, 138] width 76 height 18
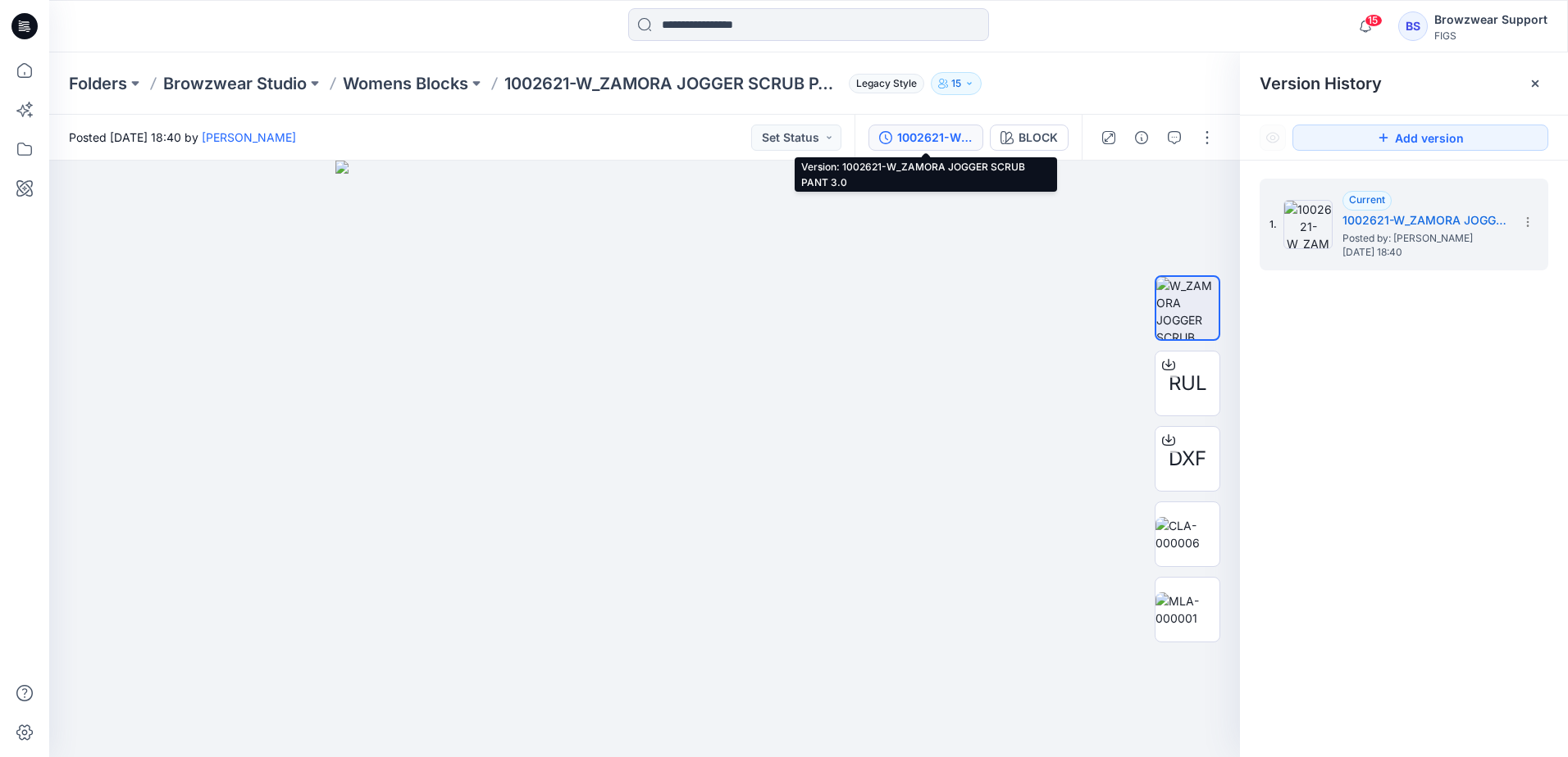
click at [400, 128] on div "Posted Monday, July 14, 2025 18:40 by Sinnamon, Thomas Set Status" at bounding box center [451, 137] width 805 height 45
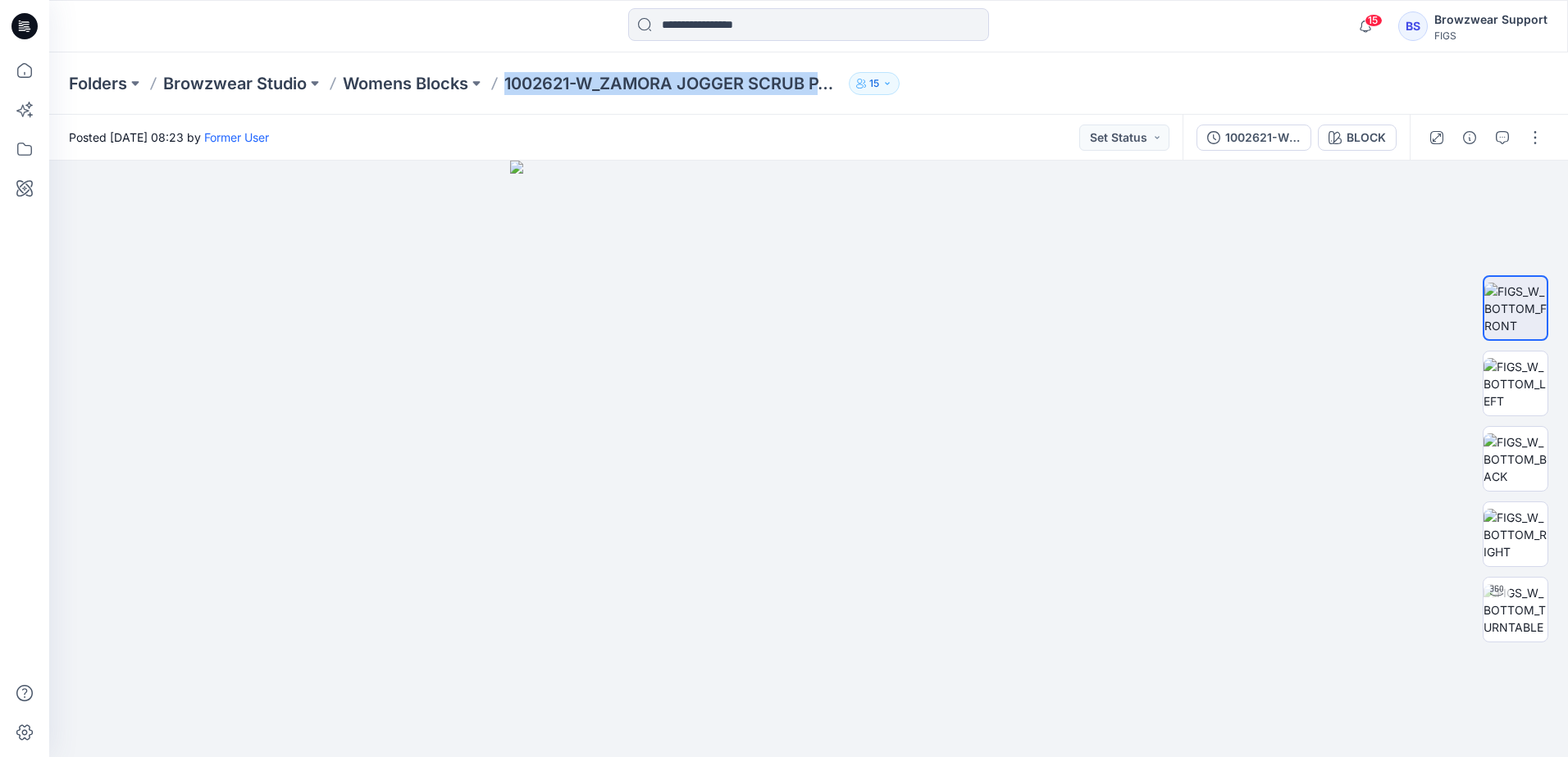
drag, startPoint x: 507, startPoint y: 86, endPoint x: 827, endPoint y: 95, distance: 320.1
click at [827, 95] on div "Folders Browzwear Studio Womens Blocks 1002621-W_ZAMORA JOGGER SCRUB PANT 3.0 15" at bounding box center [808, 84] width 1519 height 62
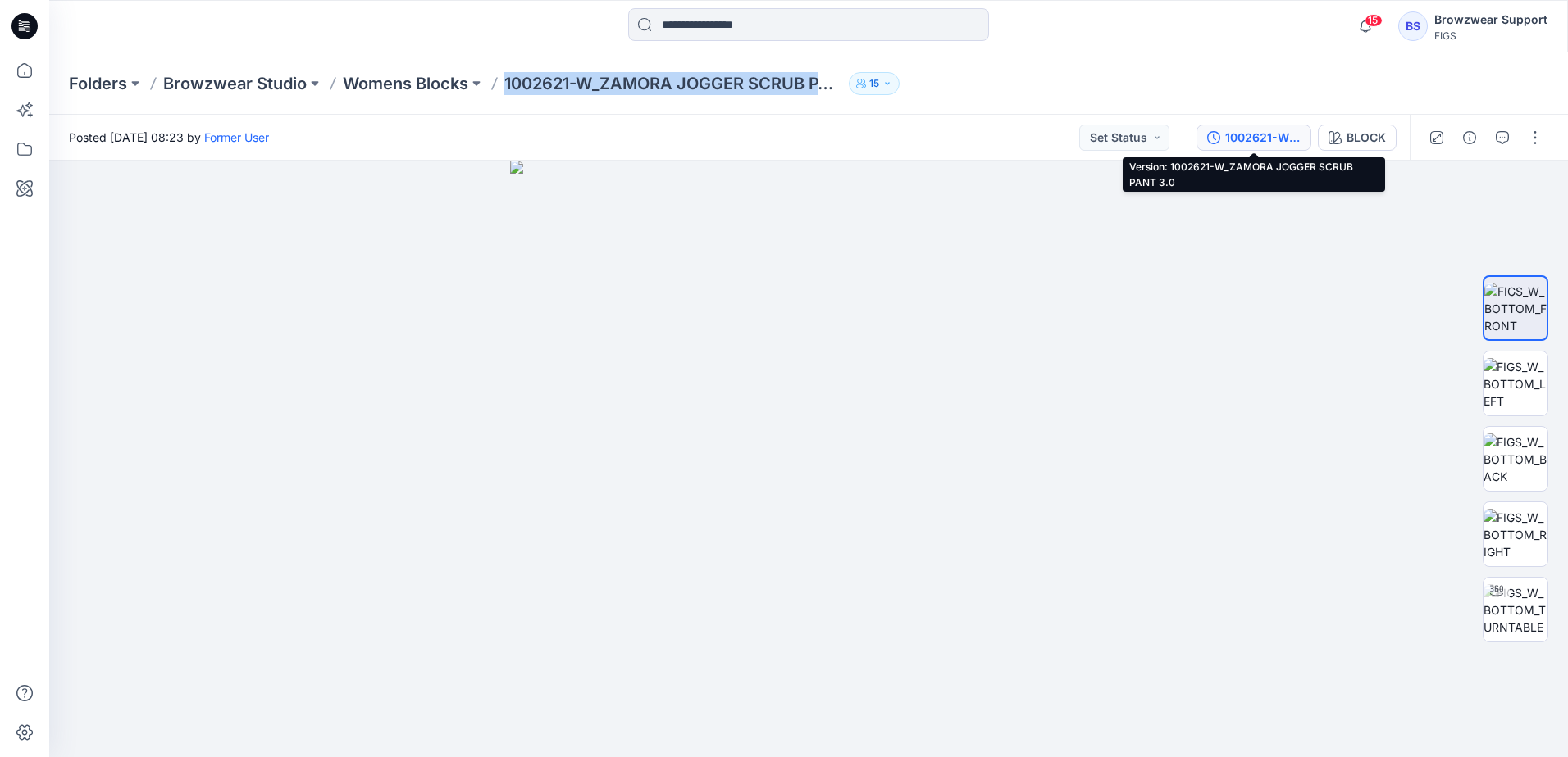
click at [1255, 131] on div "1002621-W_ZAMORA JOGGER SCRUB PANT 3.0" at bounding box center [1263, 138] width 76 height 18
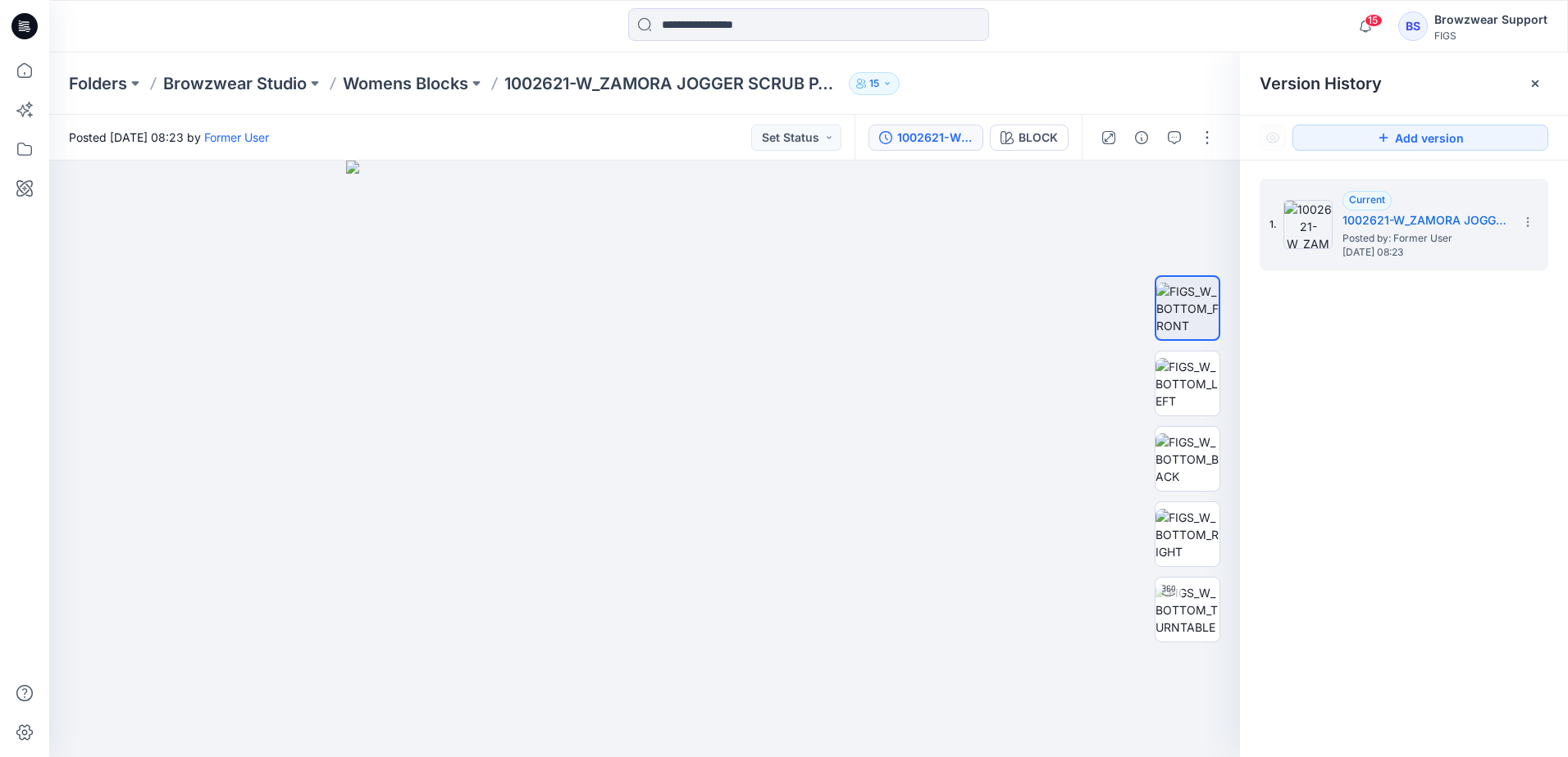
click at [634, 125] on div "Posted Friday, August 15, 2025 08:23 by Former User Set Status" at bounding box center [451, 137] width 805 height 45
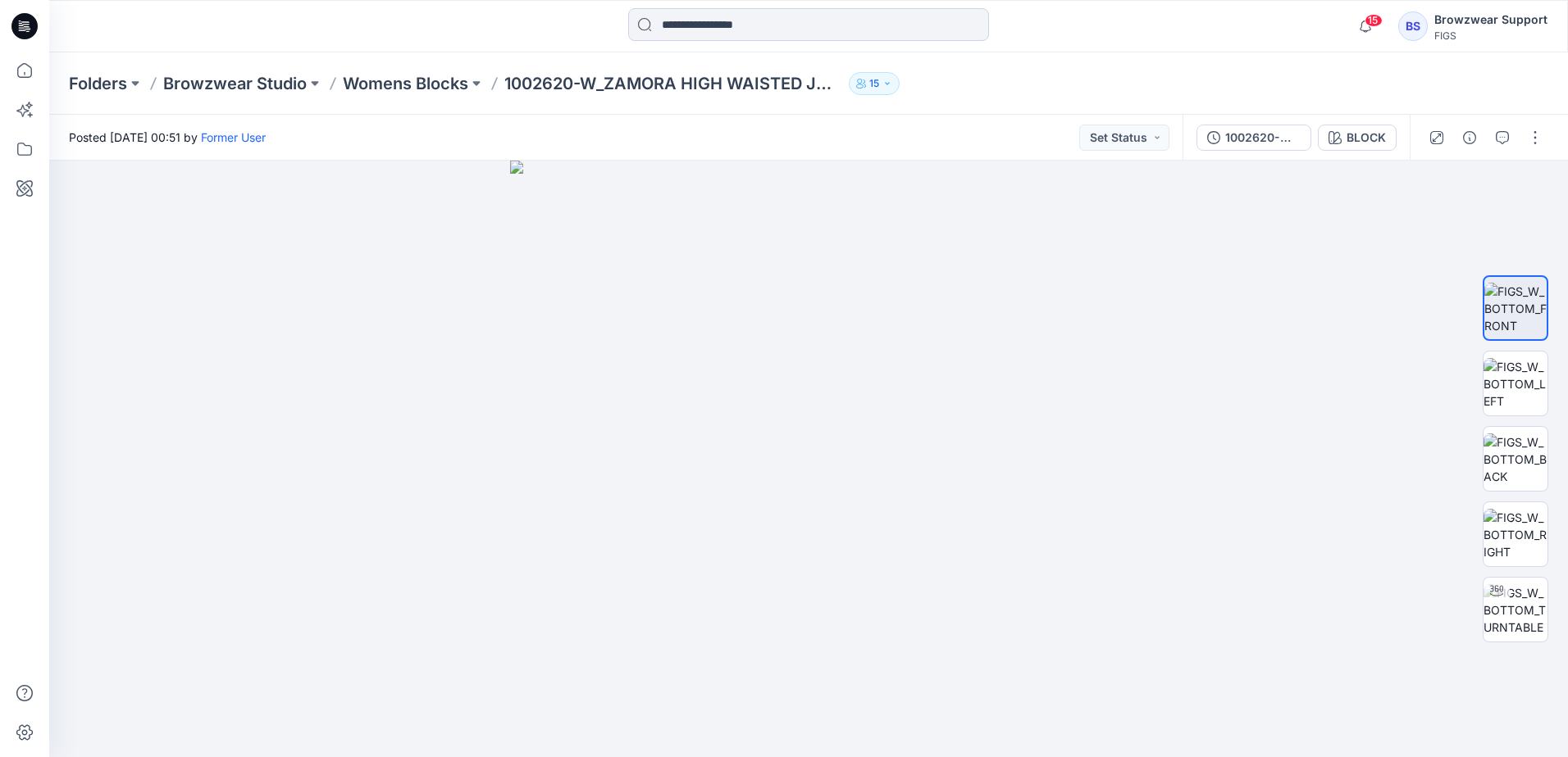
click at [715, 25] on input at bounding box center [808, 24] width 360 height 33
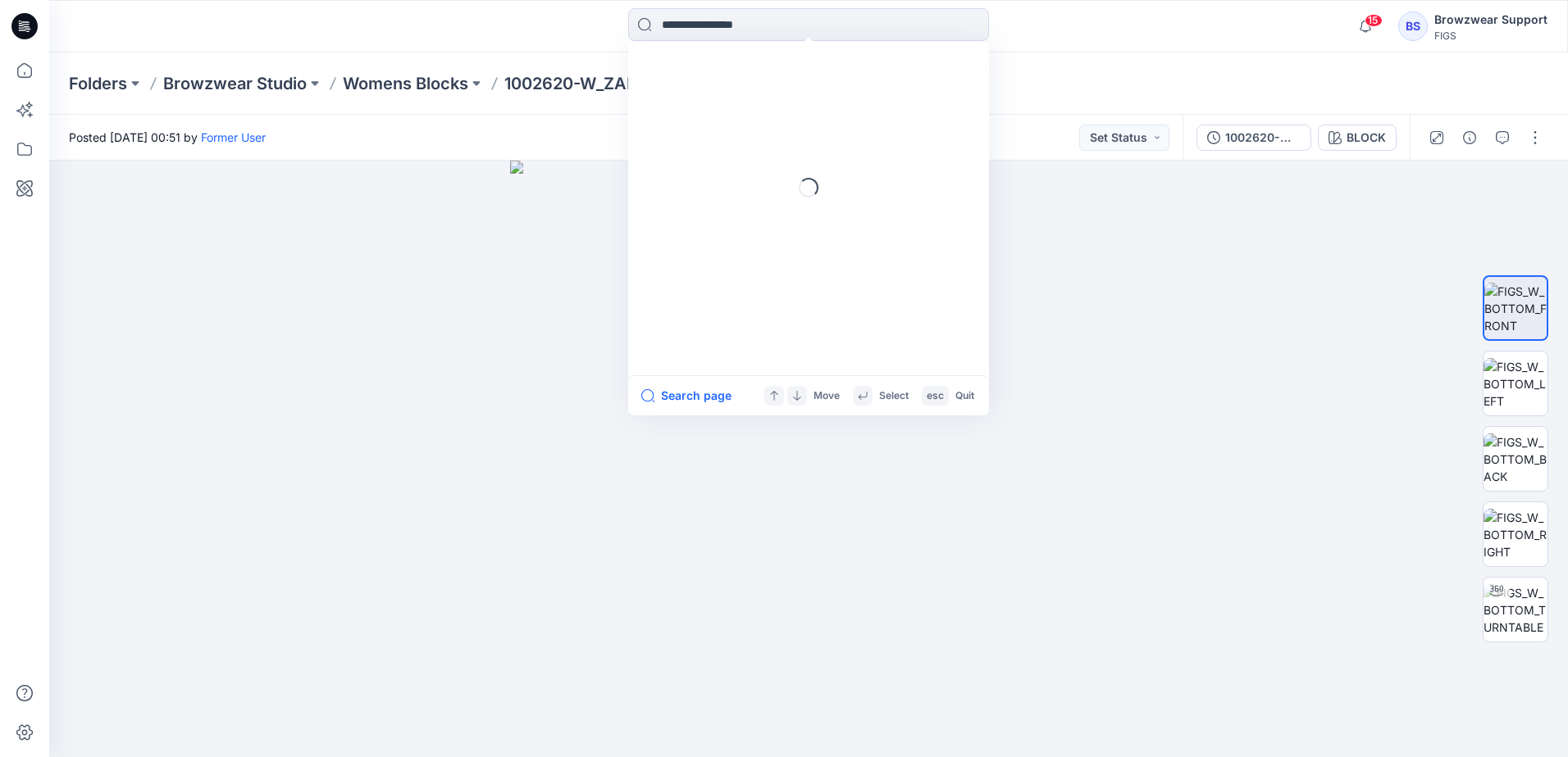
paste input "*******"
type input "*******"
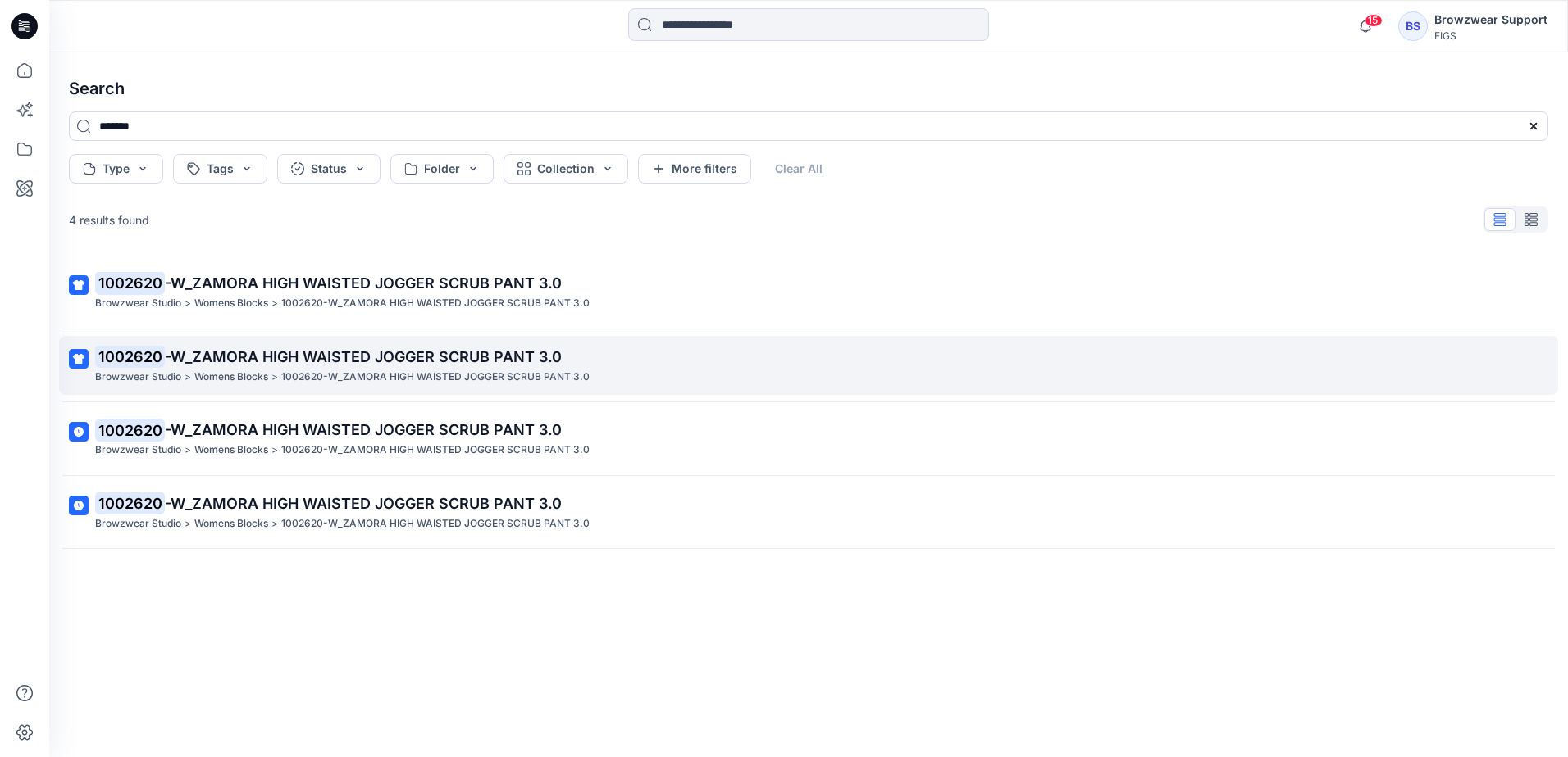
click at [347, 359] on span "-W_ZAMORA HIGH WAISTED JOGGER SCRUB PANT 3.0" at bounding box center [363, 357] width 397 height 17
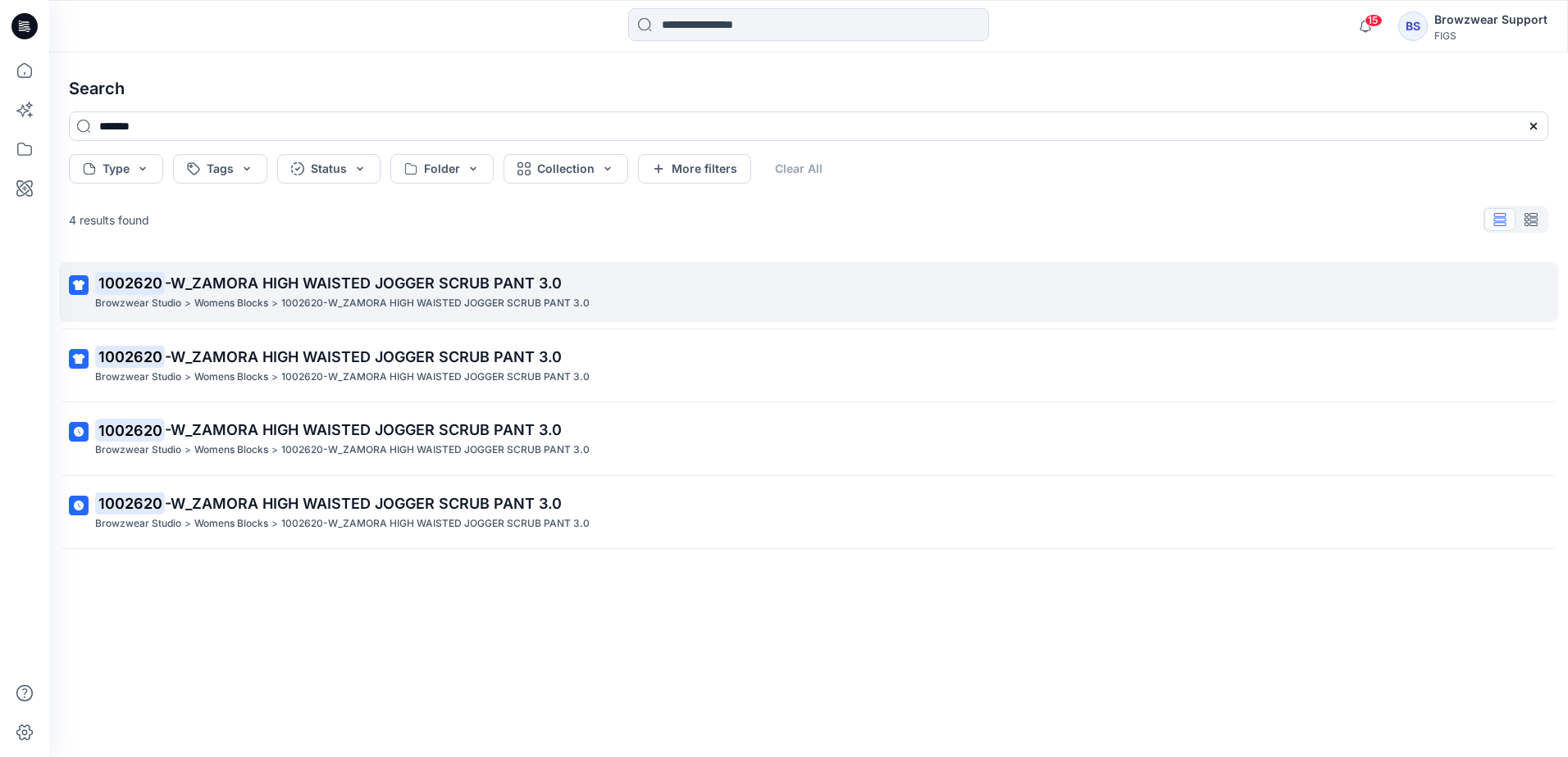
click at [206, 287] on span "-W_ZAMORA HIGH WAISTED JOGGER SCRUB PANT 3.0" at bounding box center [363, 283] width 397 height 17
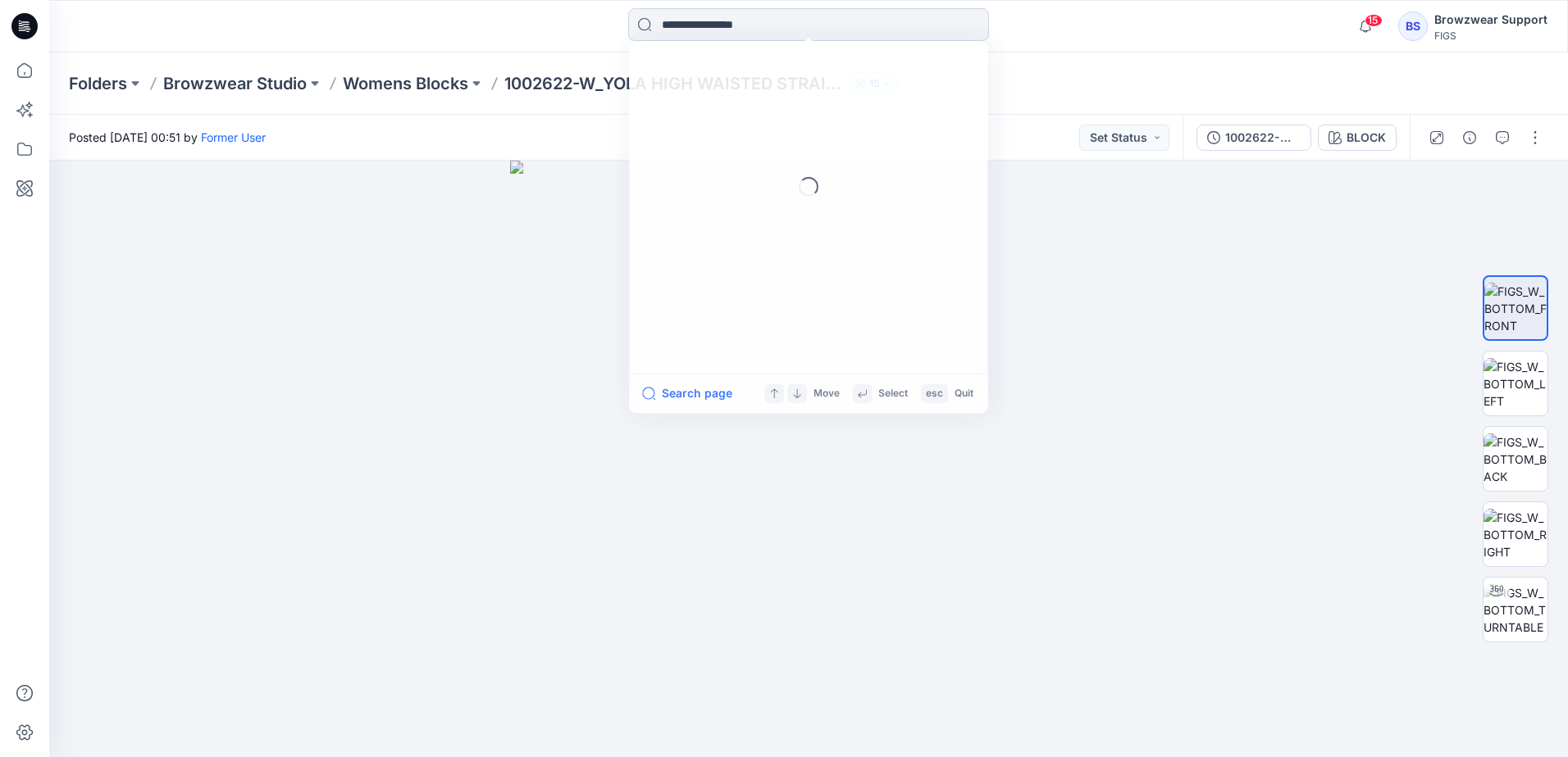
click at [753, 26] on input at bounding box center [808, 24] width 360 height 33
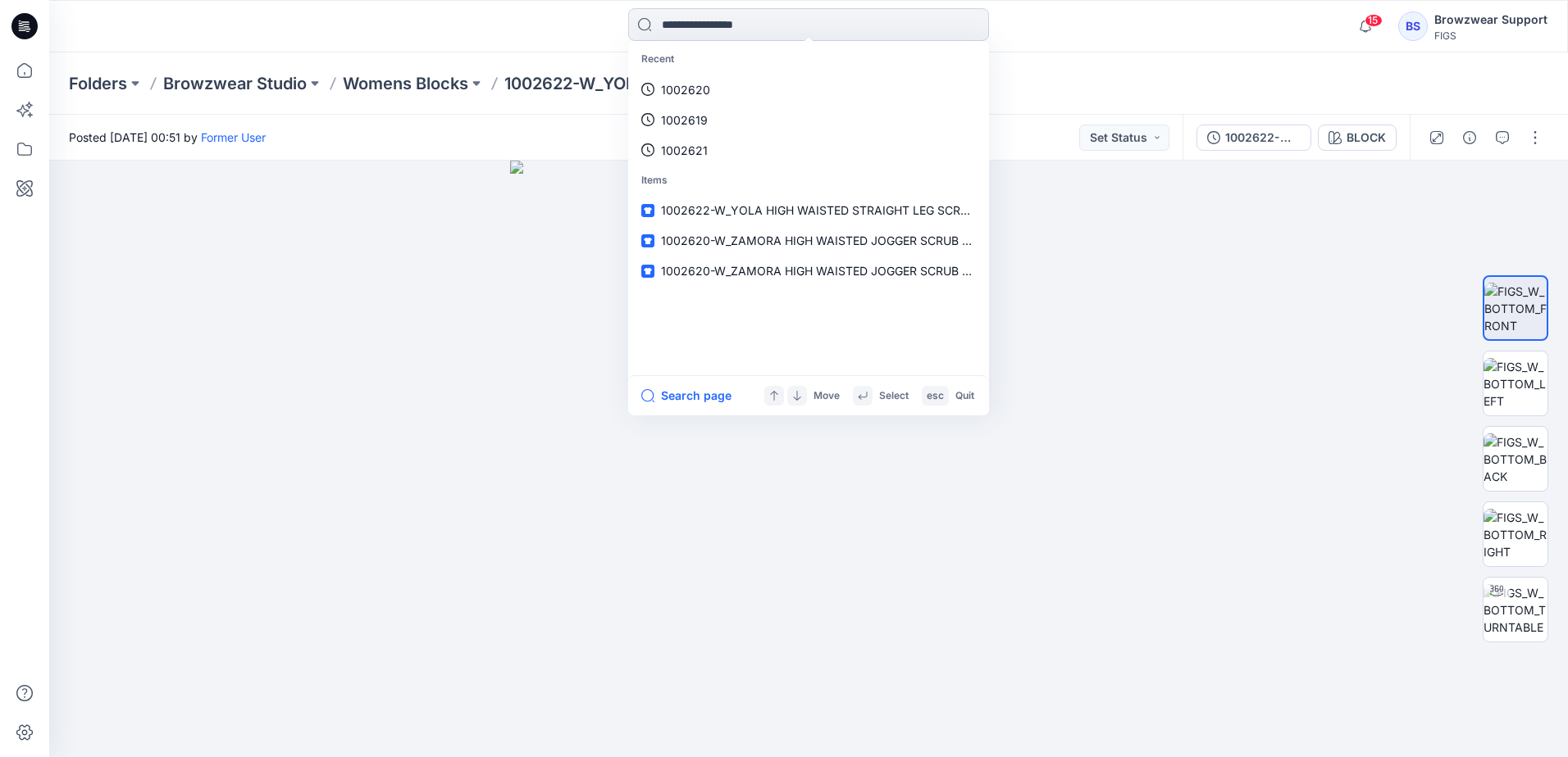
click at [803, 20] on input at bounding box center [808, 24] width 360 height 33
paste input "**********"
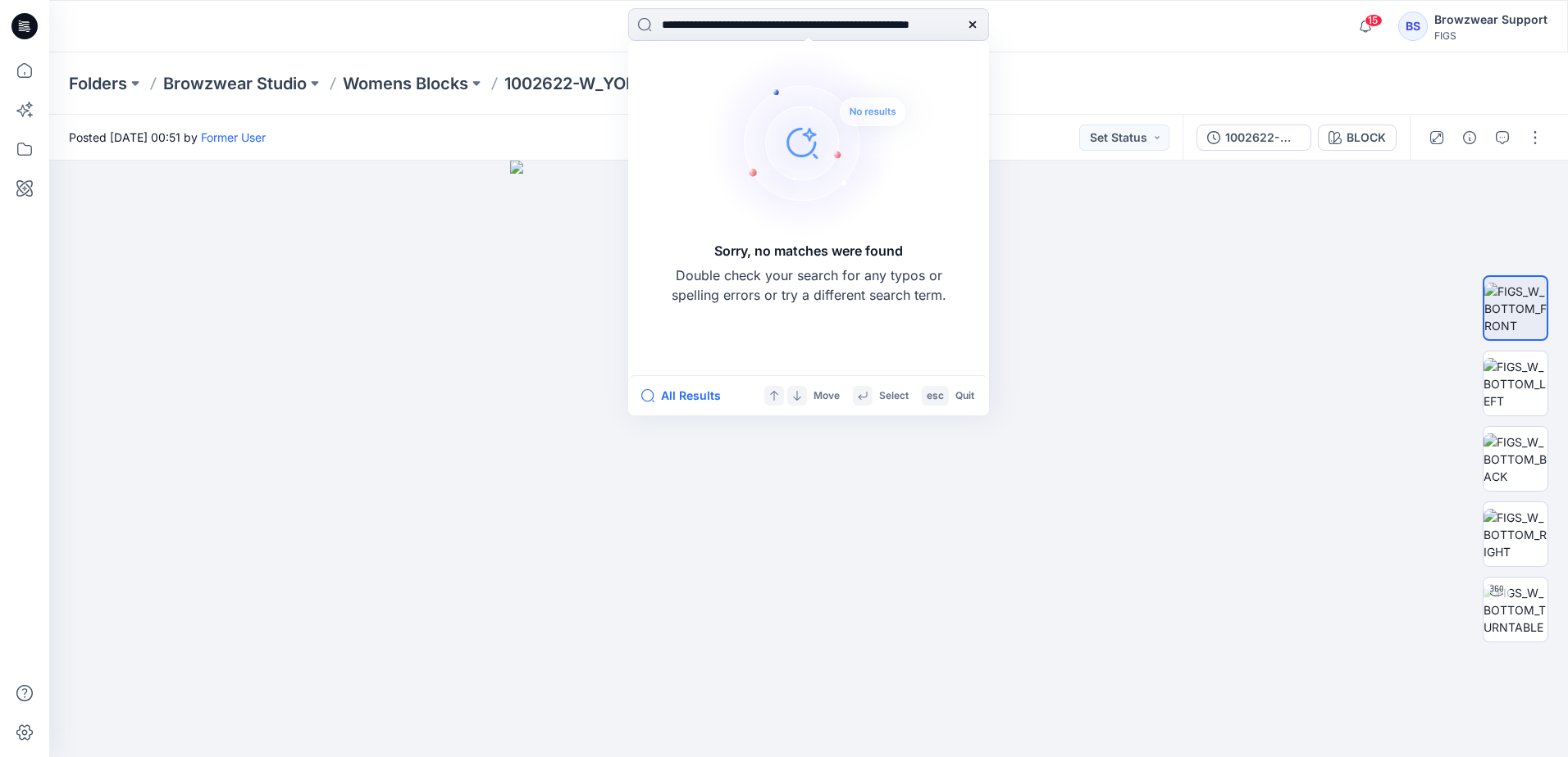
type input "**********"
click at [974, 28] on icon at bounding box center [973, 24] width 13 height 13
click at [758, 28] on input at bounding box center [808, 24] width 360 height 33
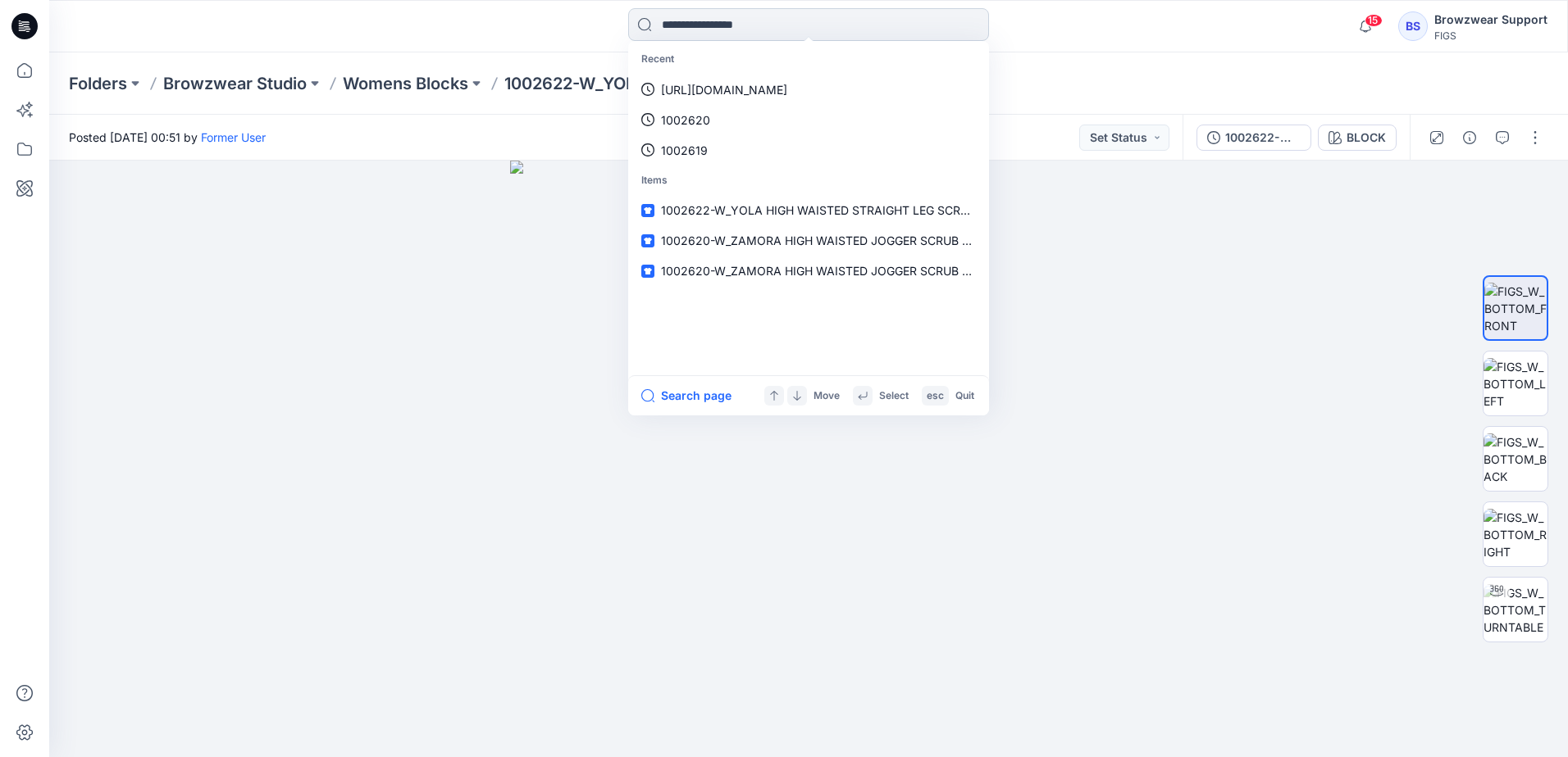
paste input "*******"
type input "*******"
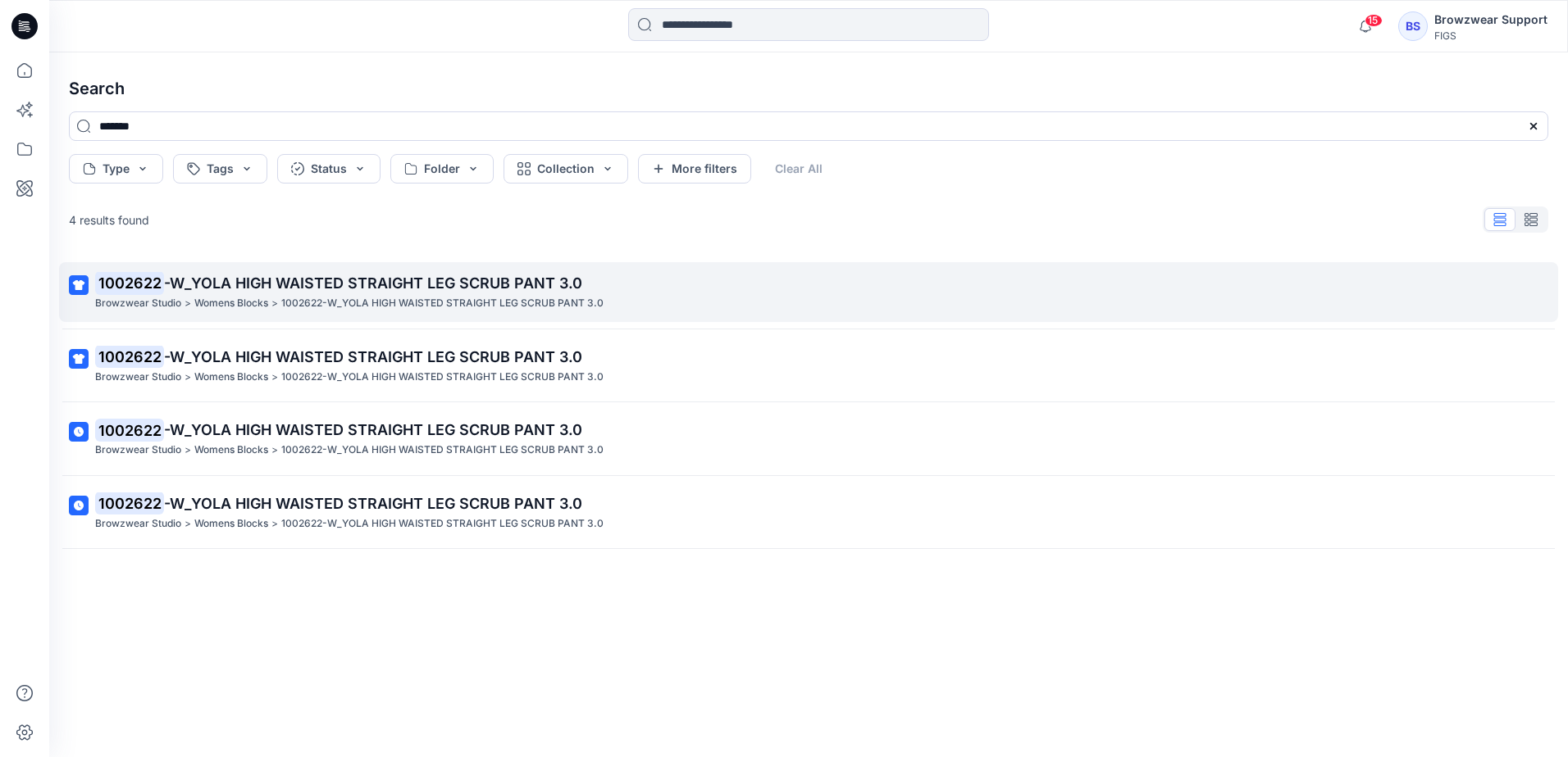
click at [275, 292] on p "1002622 -W_YOLA HIGH WAISTED STRAIGHT LEG SCRUB PANT 3.0" at bounding box center [807, 284] width 1424 height 23
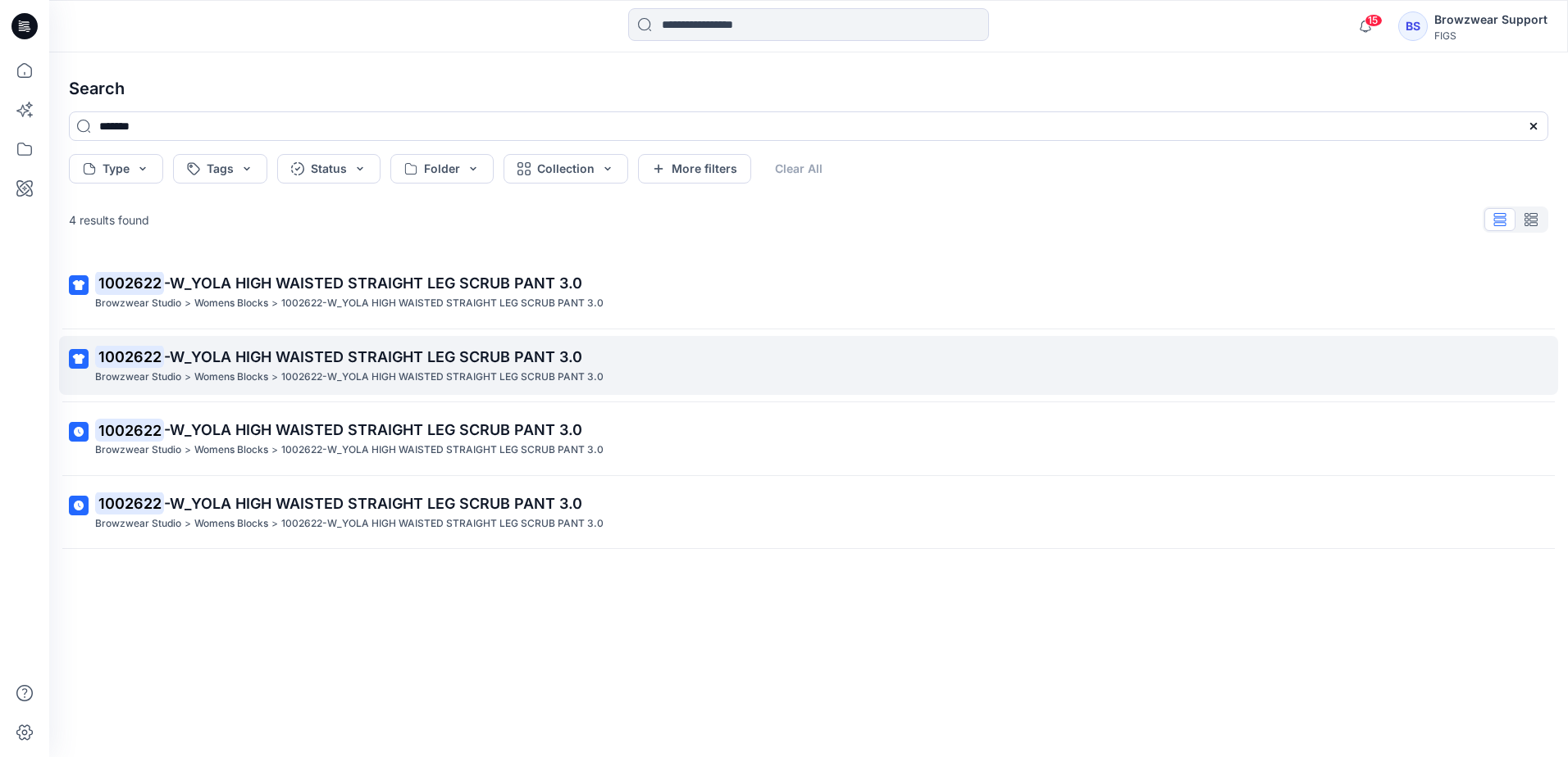
click at [302, 371] on p "1002622-W_YOLA HIGH WAISTED STRAIGHT LEG SCRUB PANT 3.0" at bounding box center [442, 377] width 322 height 17
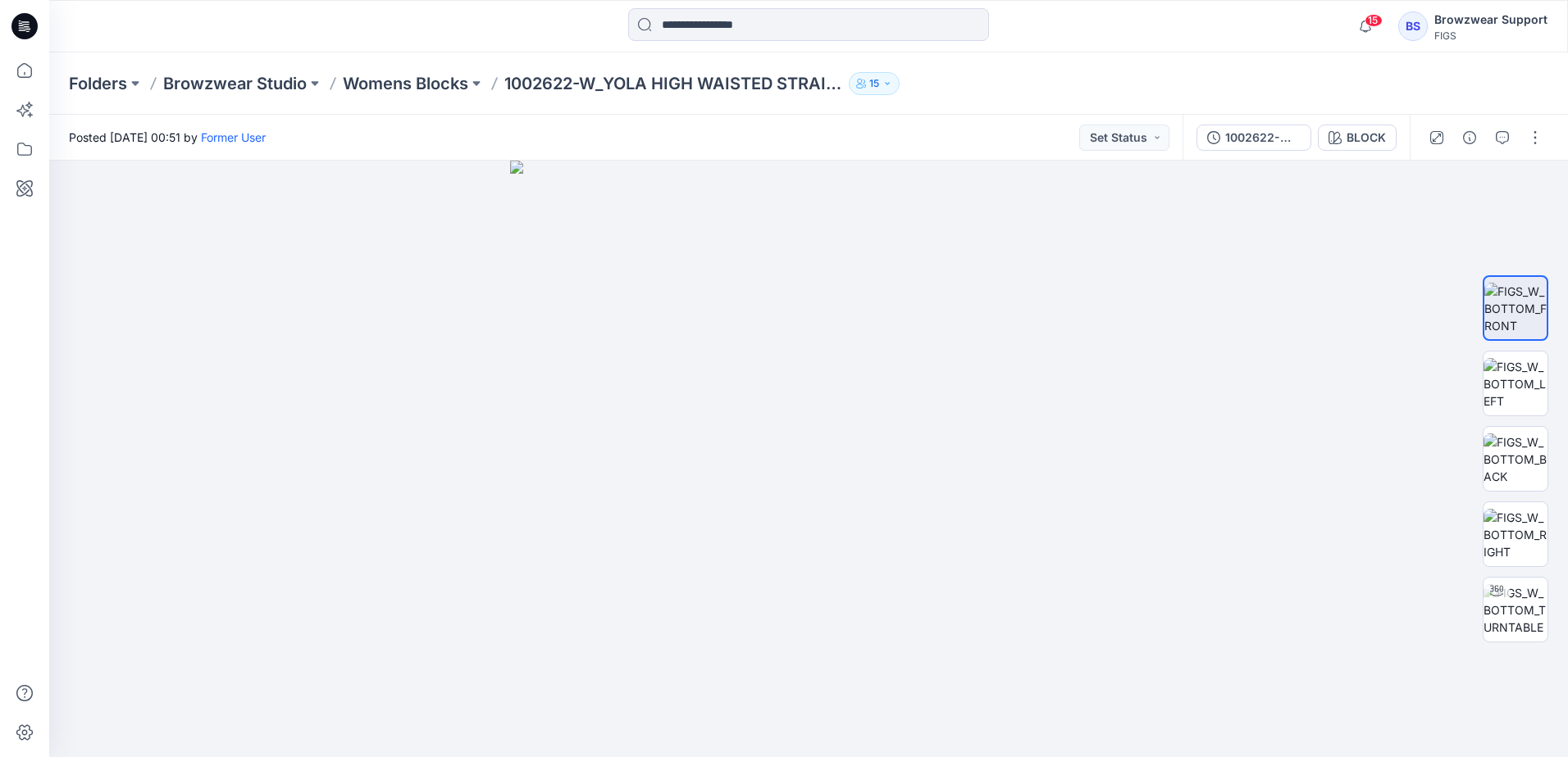
click at [958, 114] on div "Folders Browzwear Studio Womens Blocks 1002622-W_YOLA HIGH WAISTED STRAIGHT LEG…" at bounding box center [808, 84] width 1519 height 62
